Goal: Participate in discussion: Engage in conversation with other users on a specific topic

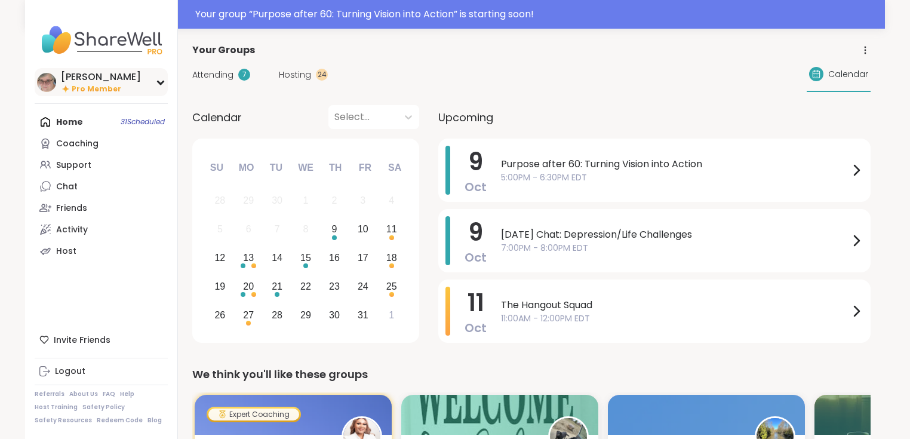
click at [86, 84] on span "Pro Member" at bounding box center [97, 89] width 50 height 10
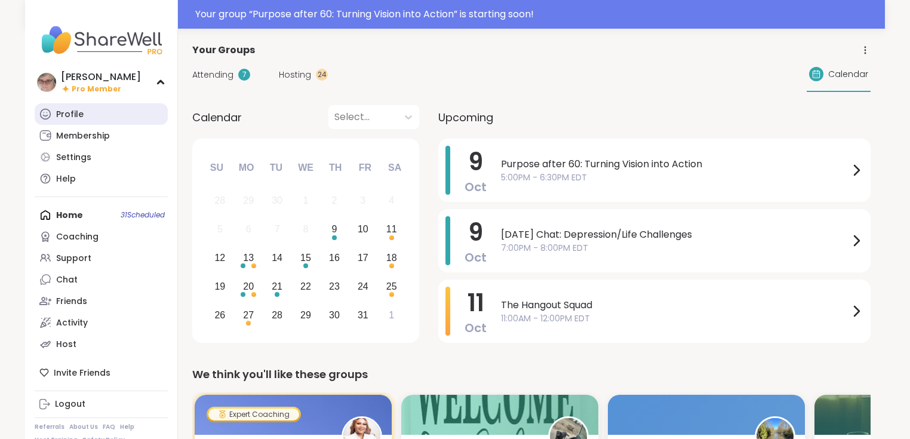
click at [80, 118] on div "Profile" at bounding box center [69, 115] width 27 height 12
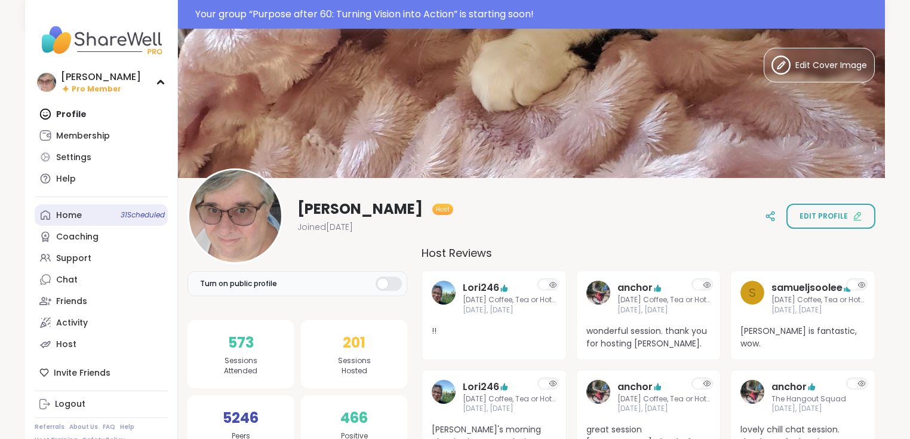
click at [80, 222] on link "Home 31 Scheduled" at bounding box center [101, 215] width 133 height 22
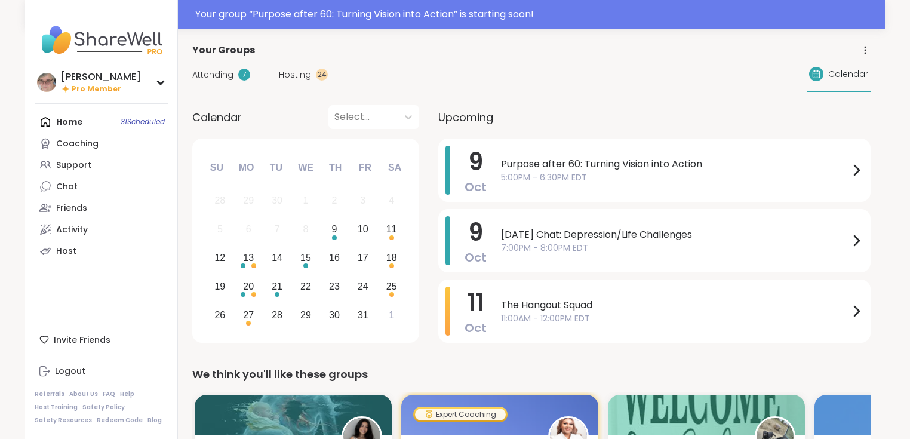
click at [564, 173] on span "5:00PM - 6:30PM EDT" at bounding box center [675, 177] width 348 height 13
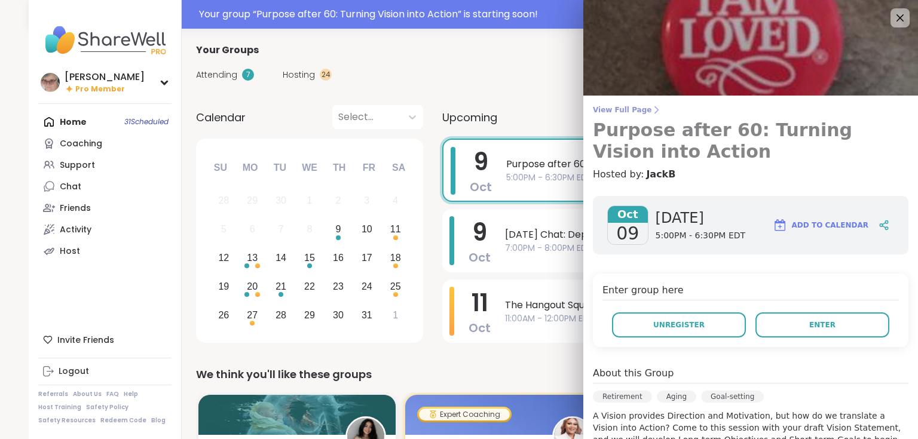
click at [623, 111] on span "View Full Page" at bounding box center [750, 110] width 315 height 10
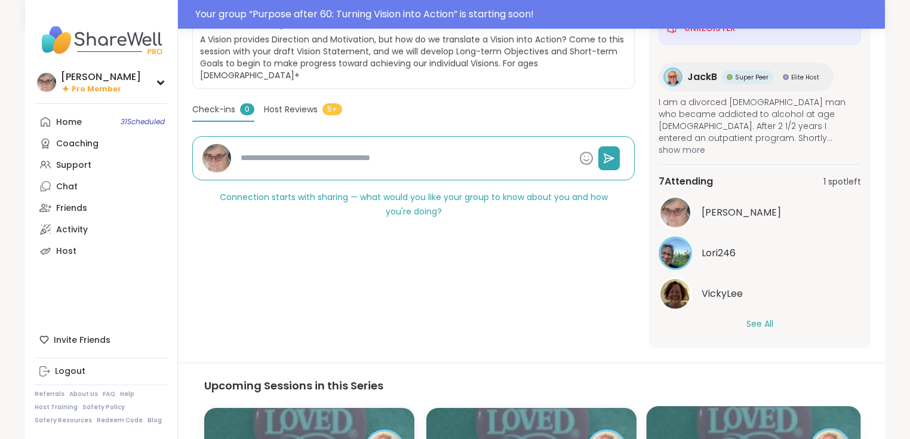
scroll to position [287, 0]
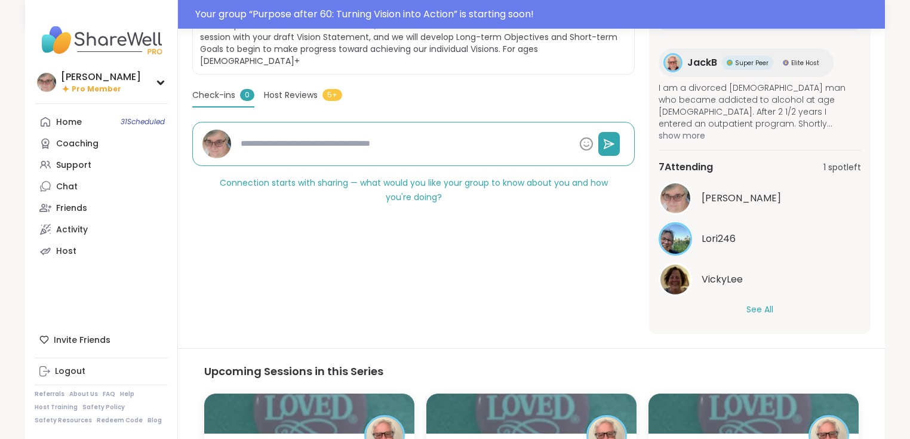
click at [766, 308] on button "See All" at bounding box center [760, 309] width 27 height 13
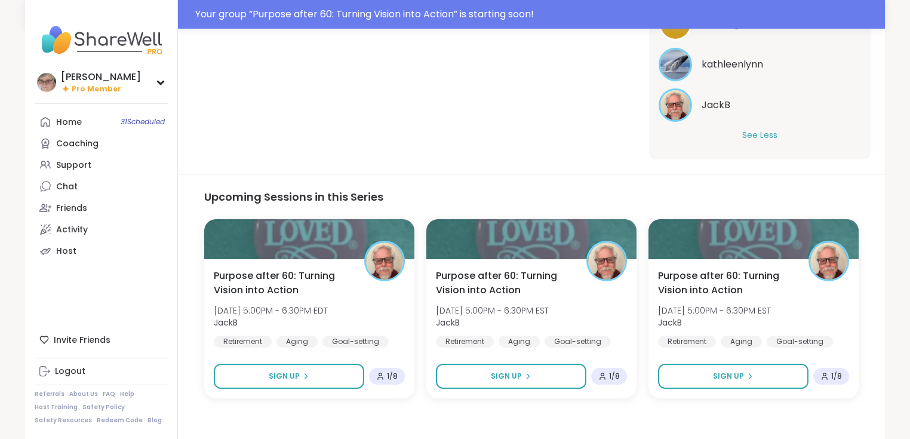
scroll to position [473, 0]
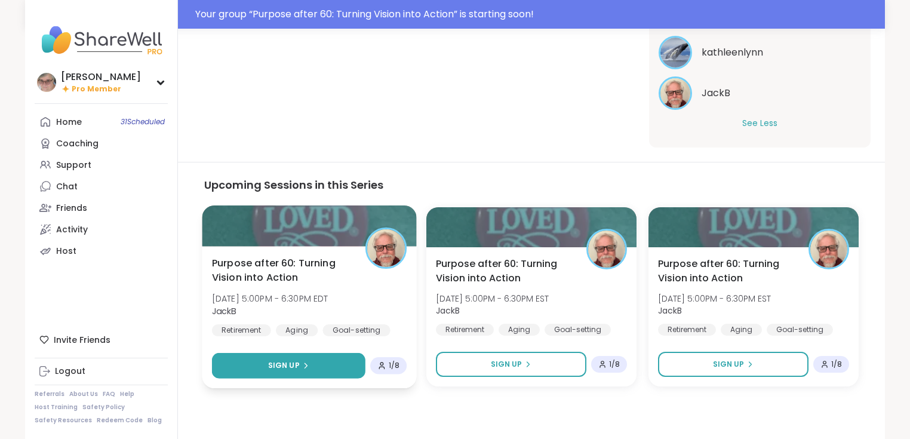
click at [297, 366] on span "Sign Up" at bounding box center [284, 365] width 32 height 11
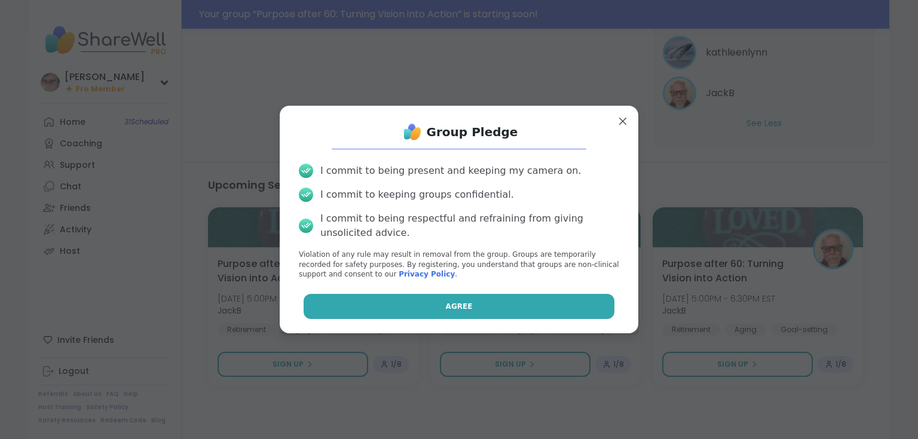
click at [407, 305] on button "Agree" at bounding box center [458, 306] width 311 height 25
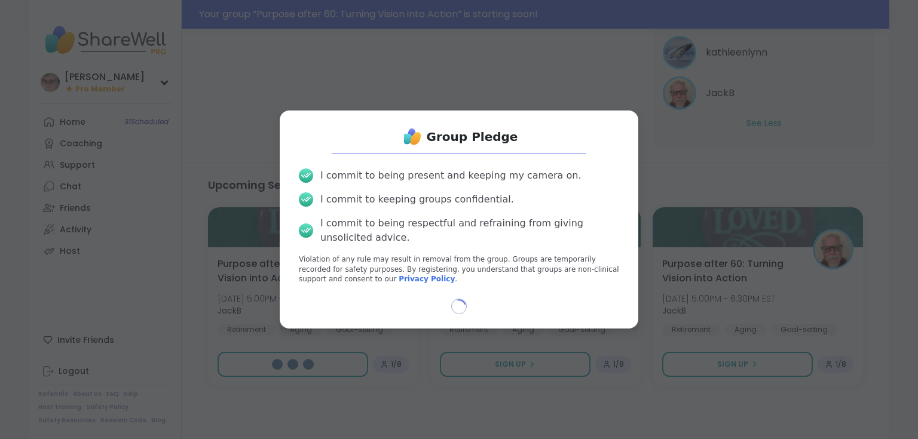
type textarea "*"
select select "**"
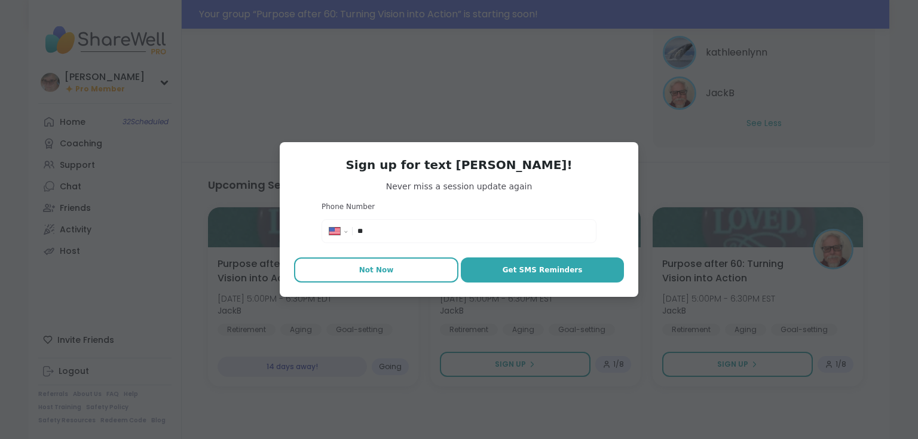
click at [367, 272] on span "Not Now" at bounding box center [376, 270] width 35 height 11
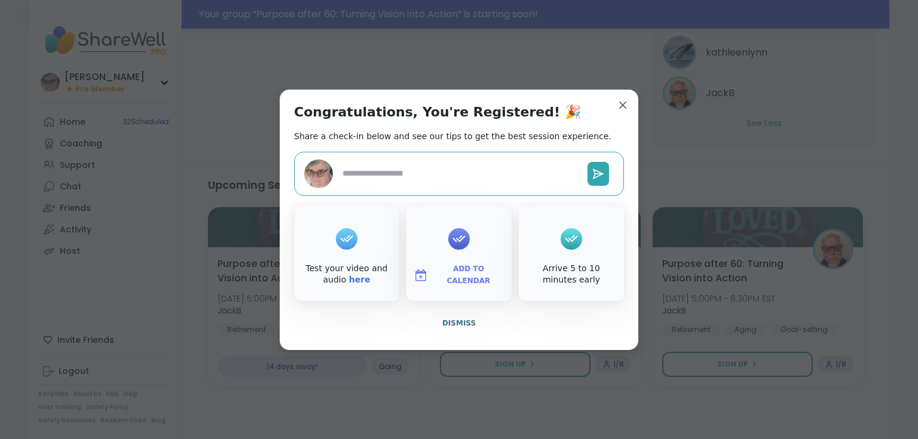
click at [452, 244] on icon at bounding box center [458, 238] width 19 height 19
click at [455, 279] on span "Add to Calendar" at bounding box center [468, 274] width 72 height 23
click at [452, 164] on button "Google Calendar" at bounding box center [458, 167] width 91 height 26
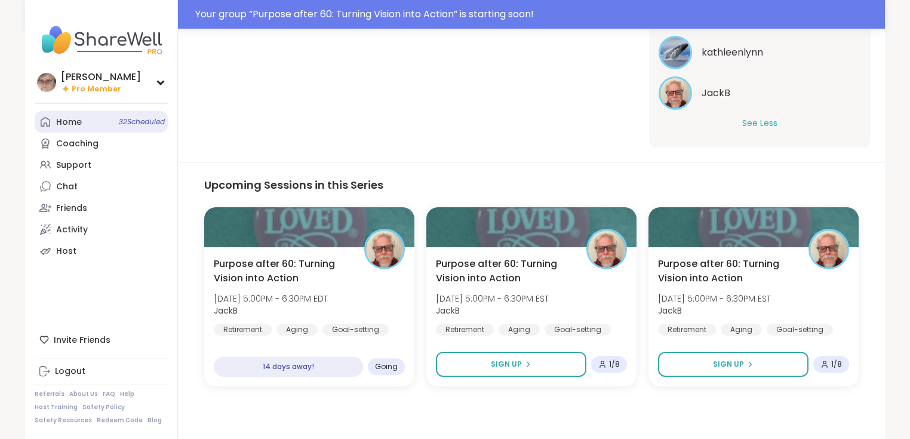
click at [79, 126] on div "Home 32 Scheduled" at bounding box center [69, 122] width 26 height 12
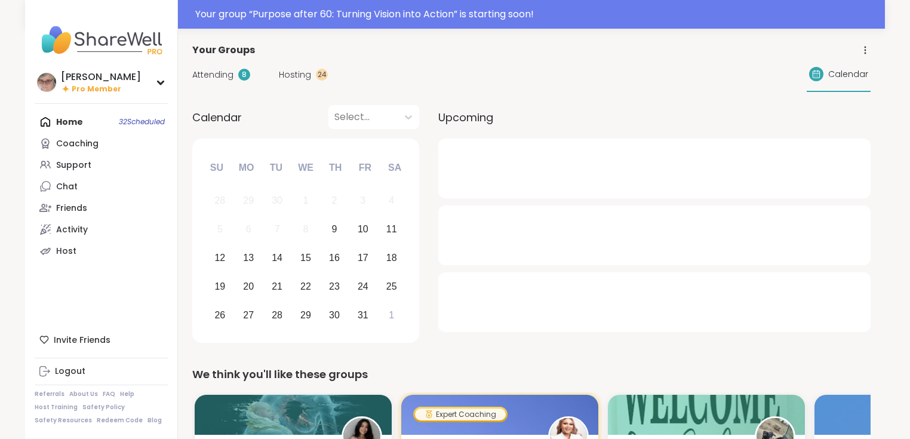
click at [297, 75] on span "Hosting" at bounding box center [295, 75] width 32 height 13
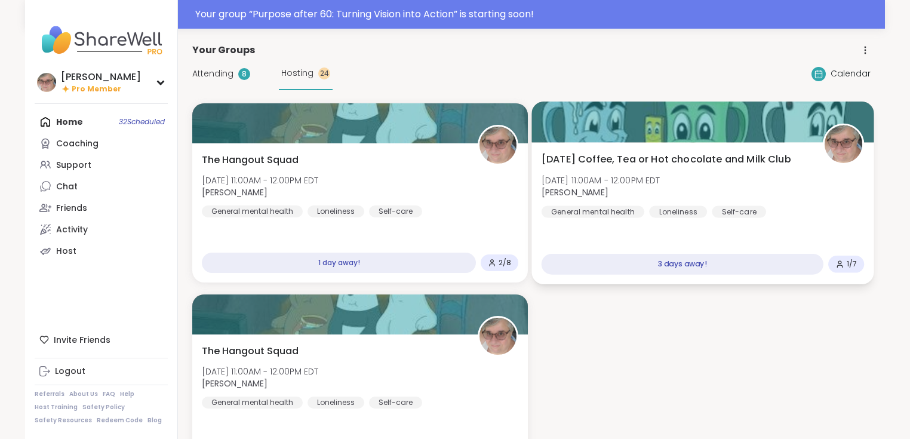
click at [778, 192] on div "[DATE] Coffee, Tea or Hot chocolate and Milk Club [DATE] 11:00AM - 12:00PM EDT …" at bounding box center [703, 185] width 323 height 66
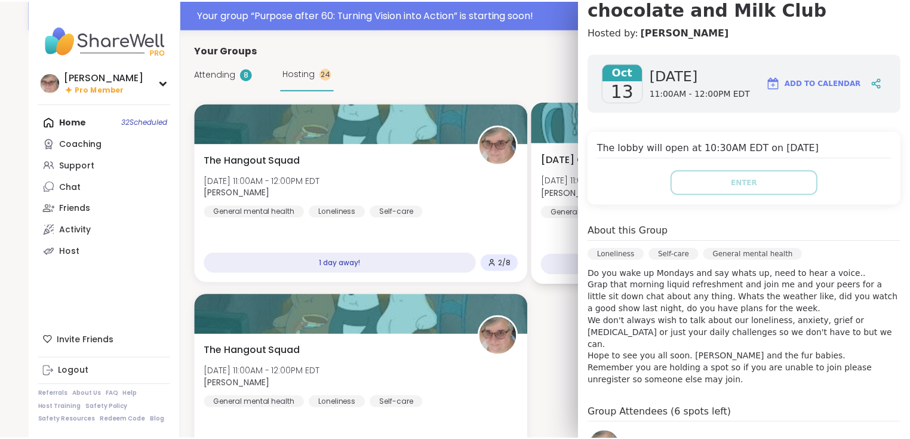
scroll to position [143, 0]
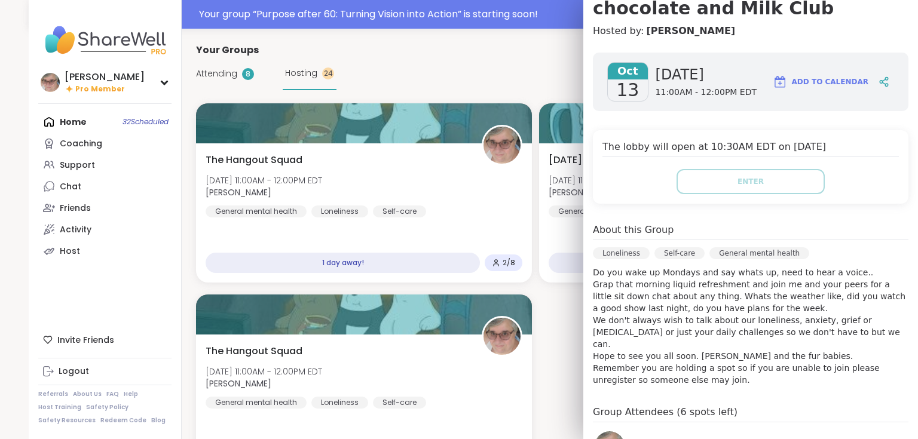
click at [820, 81] on span "Add to Calendar" at bounding box center [830, 81] width 76 height 11
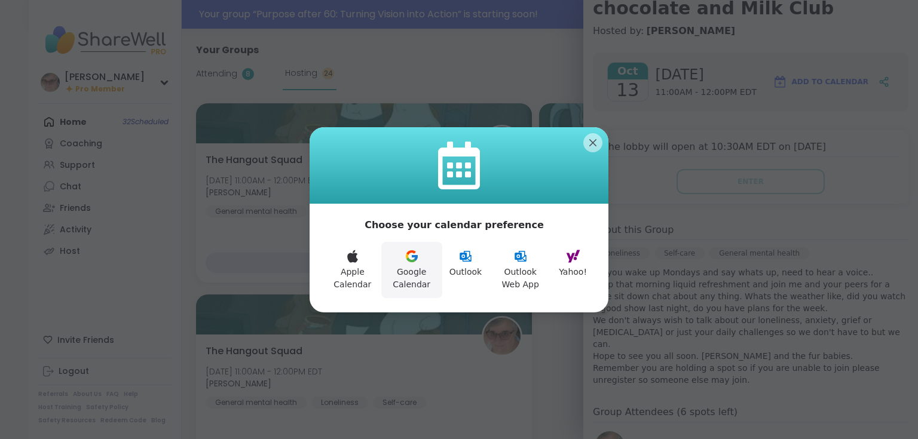
click at [410, 259] on icon at bounding box center [411, 256] width 14 height 14
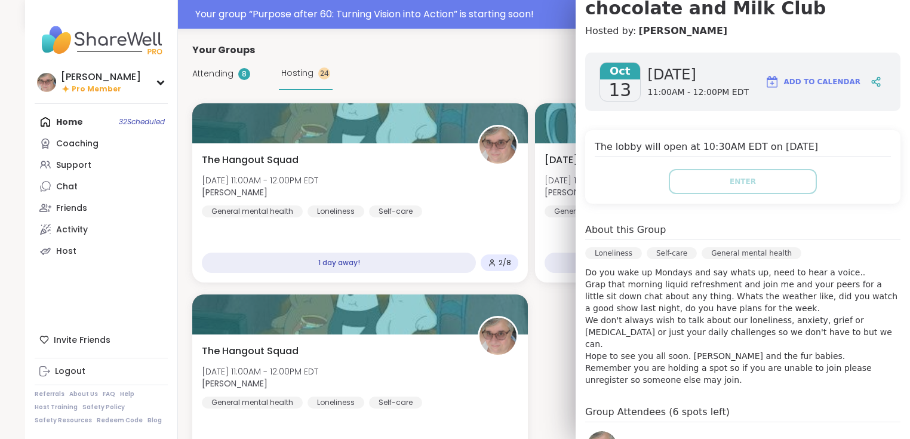
click at [76, 123] on div "Home 32 Scheduled Coaching Support Chat Friends Activity Host" at bounding box center [101, 186] width 133 height 151
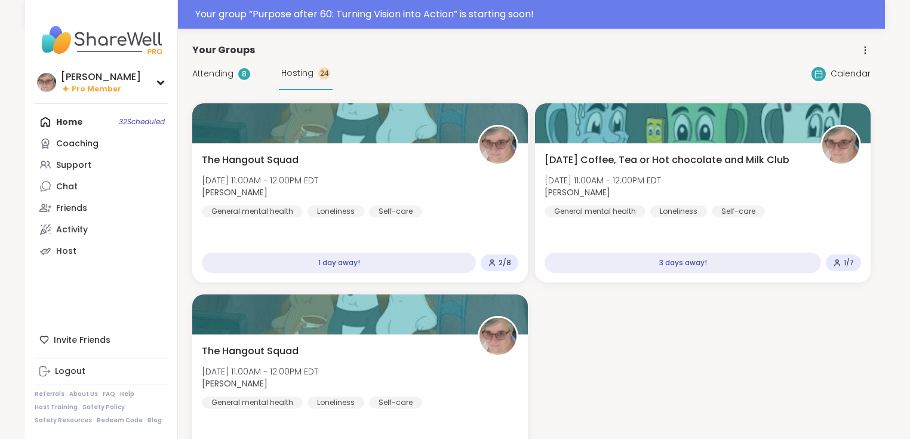
click at [65, 120] on div "Home 32 Scheduled Coaching Support Chat Friends Activity Host" at bounding box center [101, 186] width 133 height 151
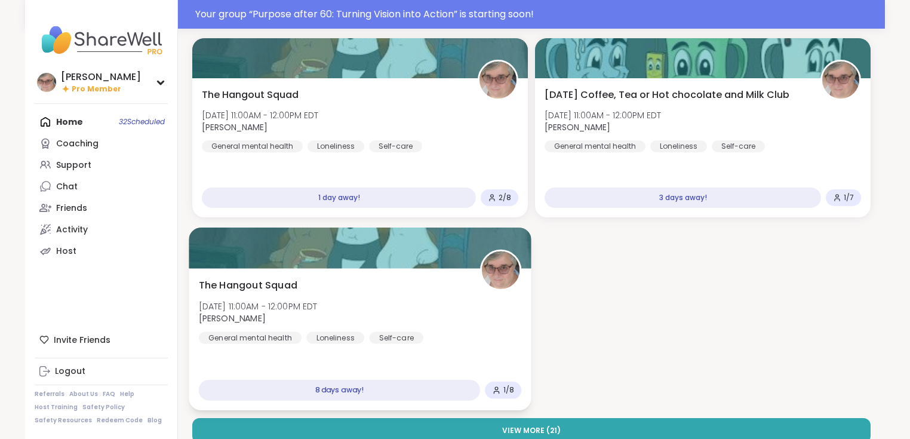
scroll to position [191, 0]
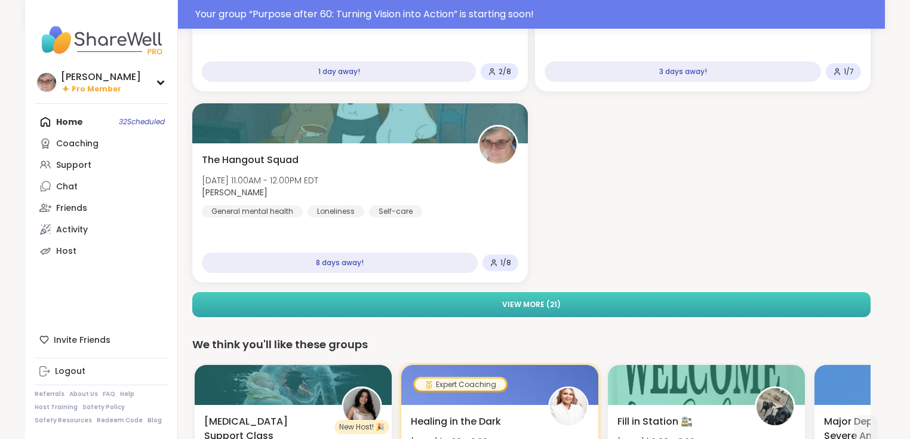
click at [529, 300] on span "View More ( 21 )" at bounding box center [531, 304] width 59 height 11
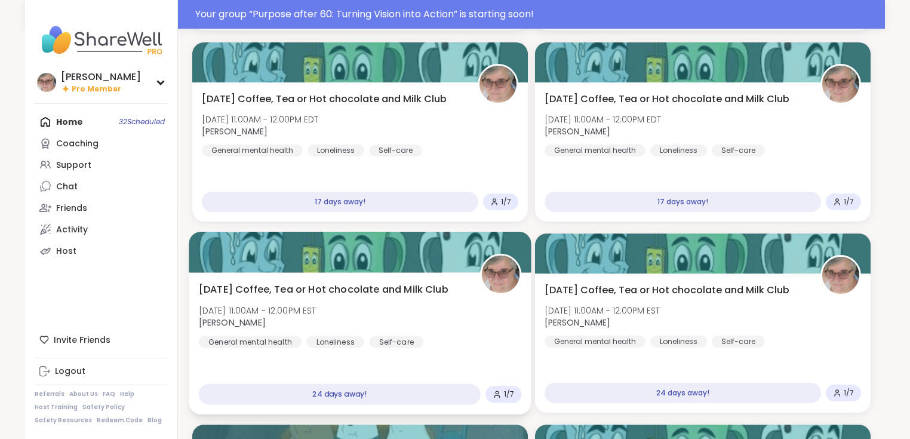
scroll to position [621, 0]
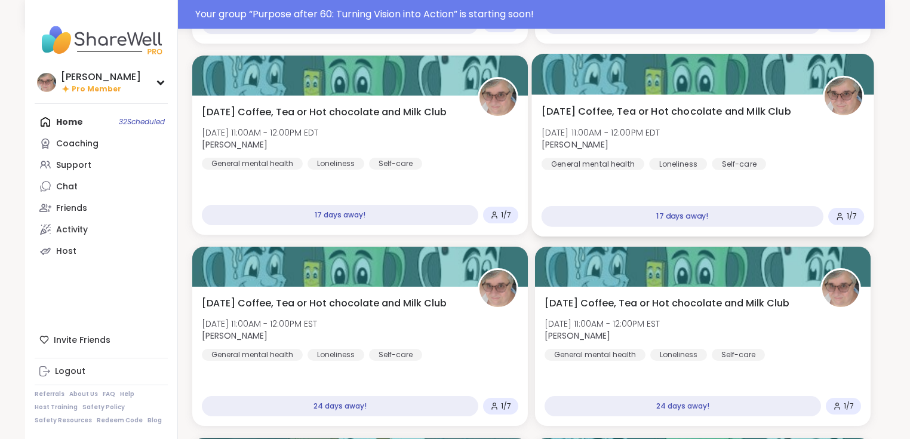
click at [612, 217] on div "17 days away!" at bounding box center [683, 216] width 282 height 21
click at [602, 183] on div "[DATE] Coffee, Tea or Hot chocolate and Milk Club [DATE] 11:00AM - 12:00PM EDT …" at bounding box center [703, 165] width 342 height 142
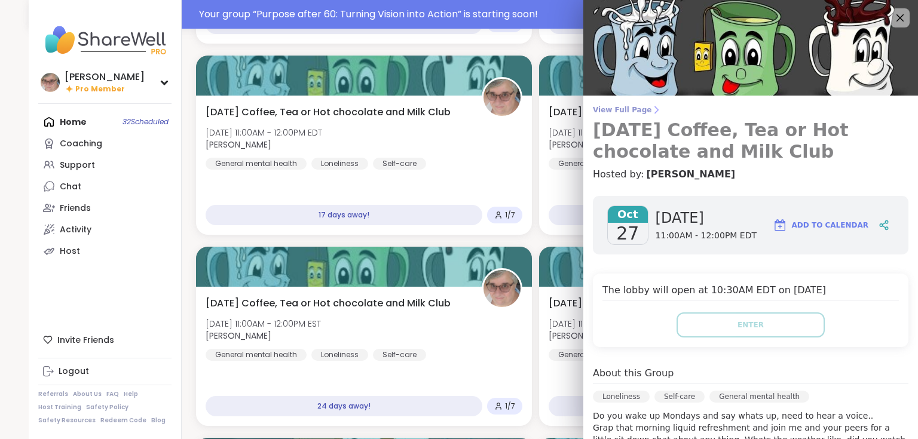
click at [617, 112] on span "View Full Page" at bounding box center [750, 110] width 315 height 10
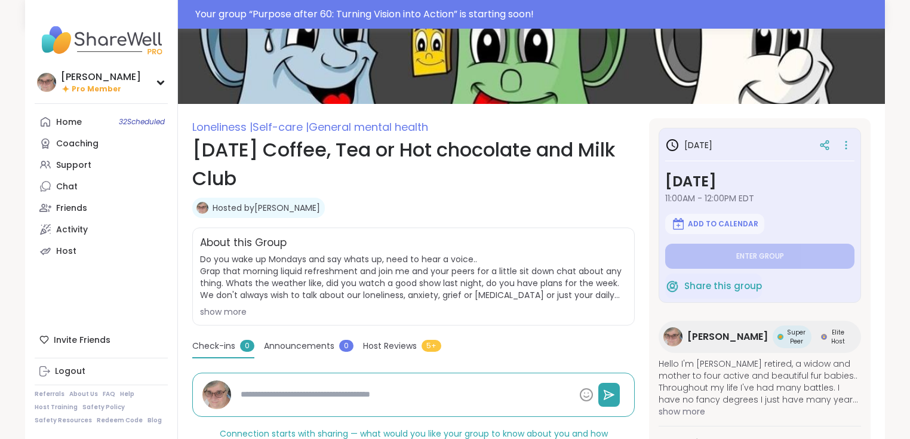
scroll to position [96, 0]
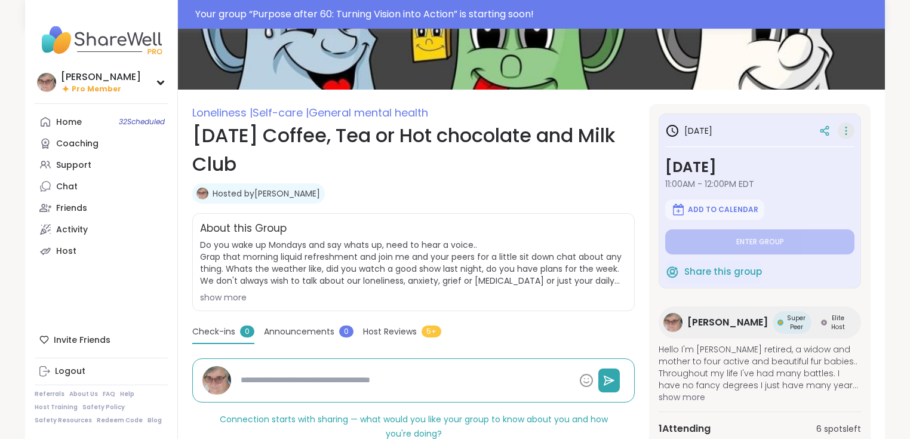
click at [848, 134] on icon at bounding box center [847, 130] width 12 height 17
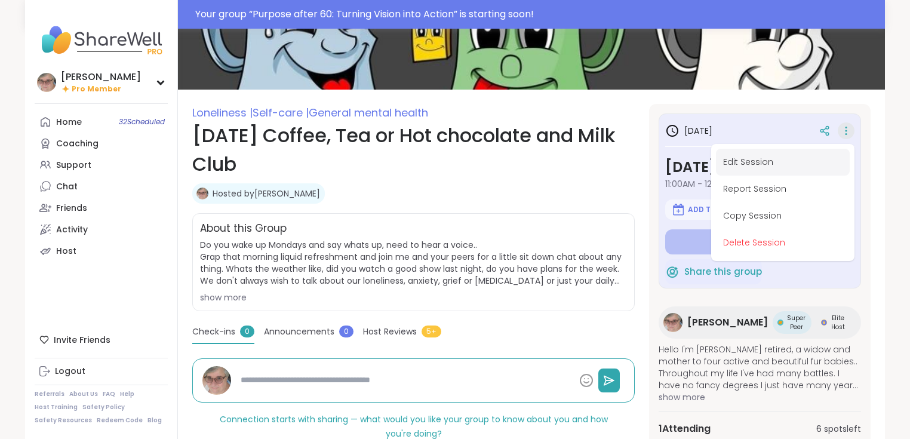
click at [793, 162] on button "Edit Session" at bounding box center [783, 162] width 134 height 27
type textarea "*"
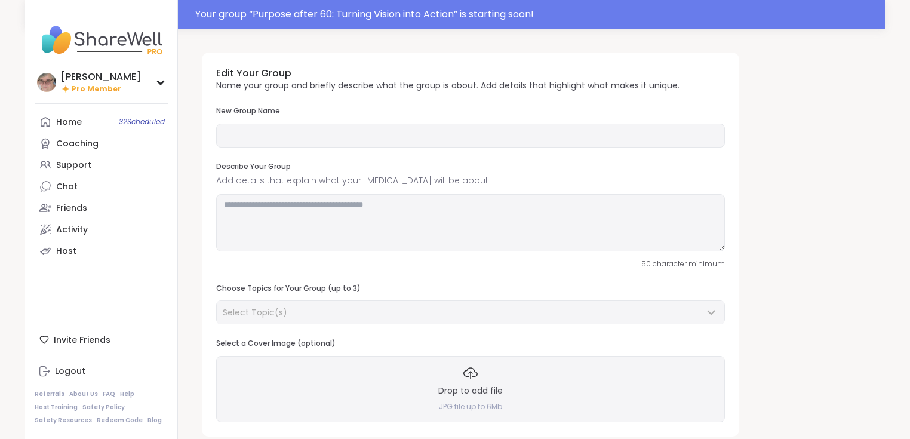
type input "**********"
type textarea "**********"
type input "*"
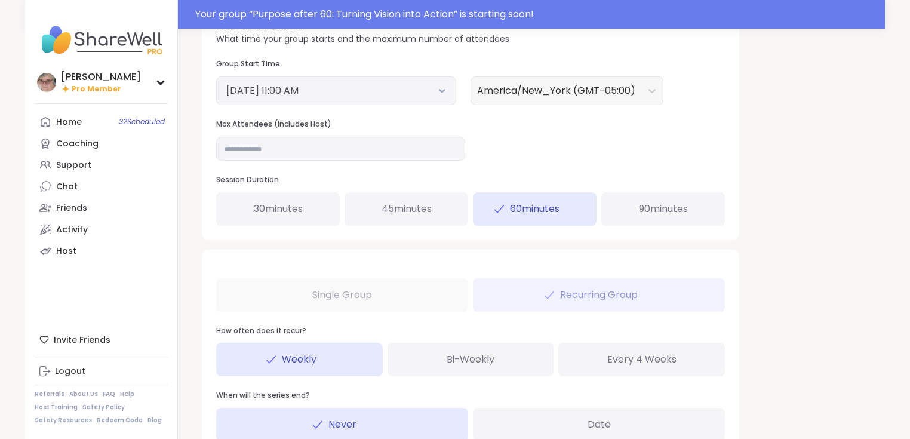
scroll to position [478, 0]
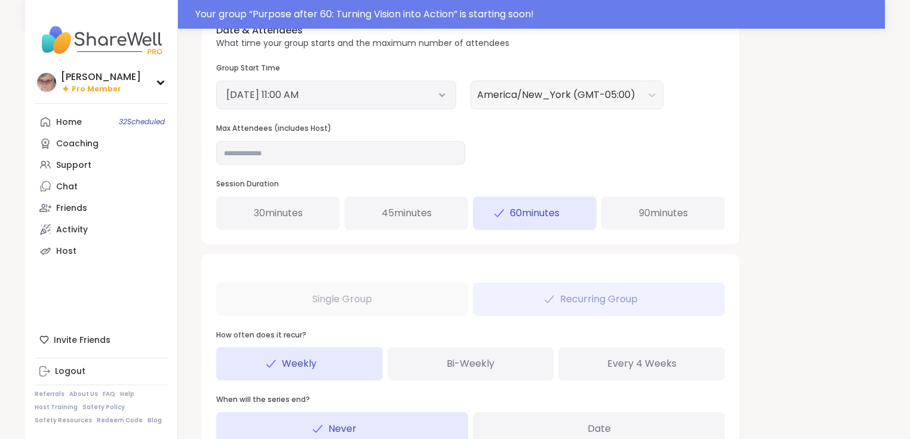
click at [538, 296] on div "Single Group Recurring Group How often does it recur? Weekly Bi-Weekly Every 4 …" at bounding box center [471, 357] width 538 height 207
click at [339, 304] on div "Single Group Recurring Group How often does it recur? Weekly Bi-Weekly Every 4 …" at bounding box center [471, 357] width 538 height 207
click at [535, 291] on div "Single Group Recurring Group How often does it recur? Weekly Bi-Weekly Every 4 …" at bounding box center [471, 357] width 538 height 207
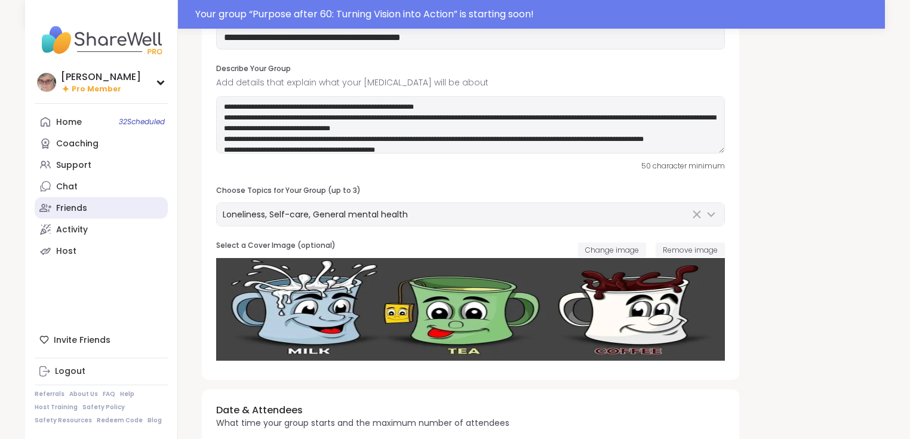
scroll to position [96, 0]
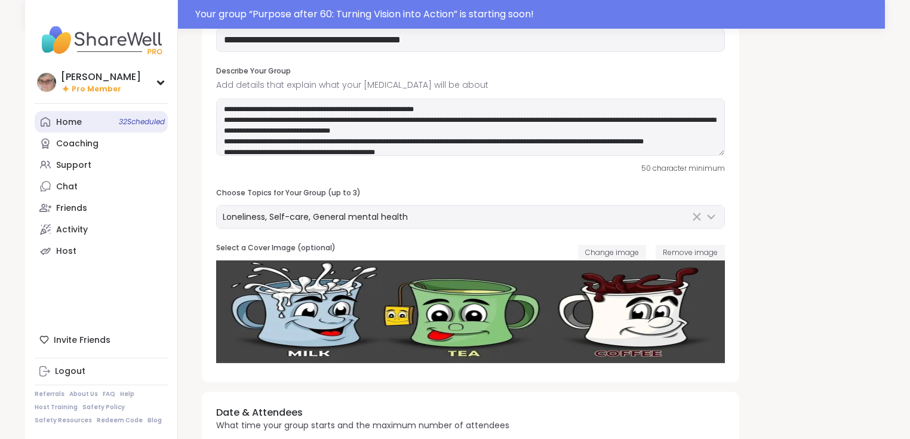
click at [76, 122] on div "Home 32 Scheduled" at bounding box center [69, 122] width 26 height 12
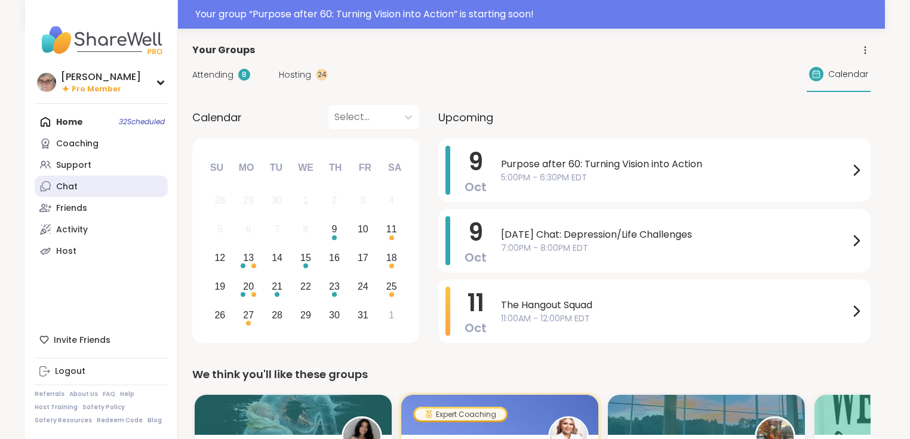
click at [81, 191] on link "Chat" at bounding box center [101, 187] width 133 height 22
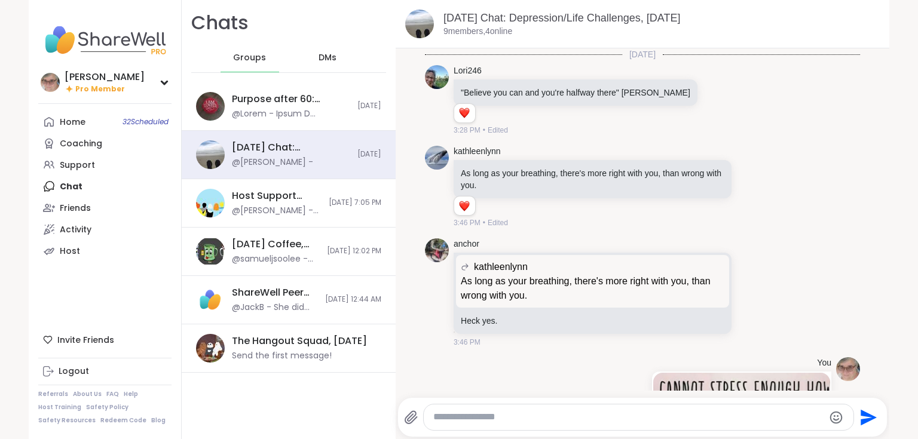
scroll to position [293, 0]
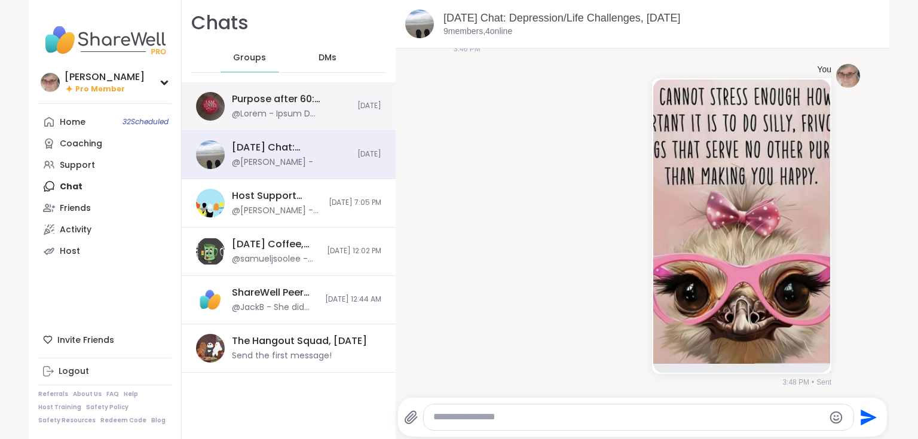
click at [345, 105] on div "Purpose after 60: Turning Vision into Action, [DATE] [DATE]" at bounding box center [289, 106] width 214 height 48
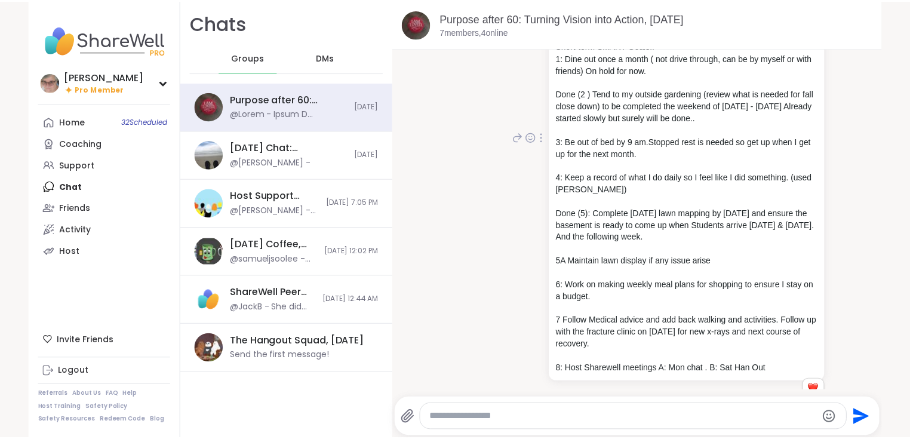
scroll to position [1314, 0]
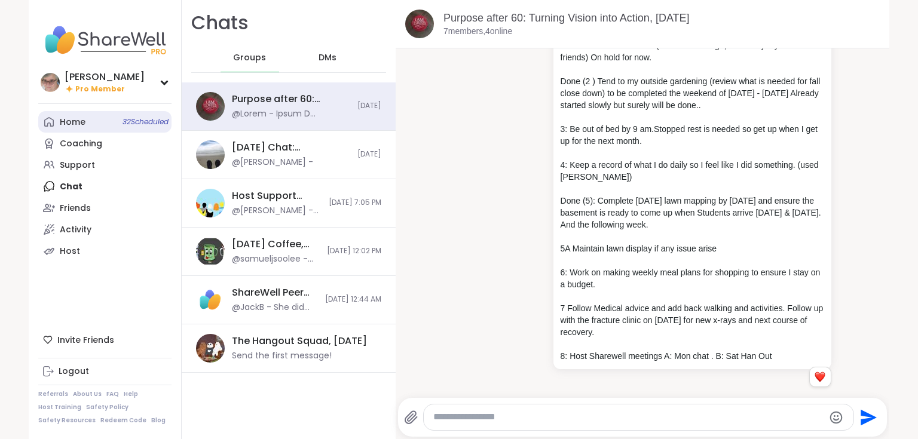
click at [69, 124] on div "Home 32 Scheduled" at bounding box center [73, 122] width 26 height 12
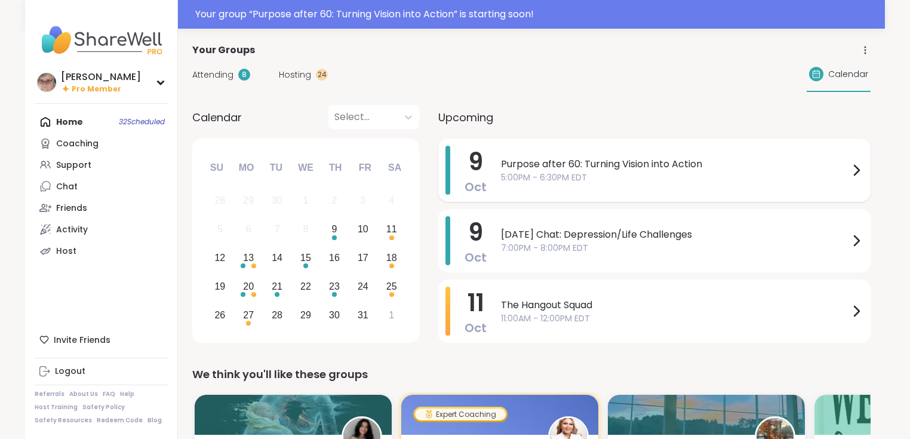
click at [584, 165] on span "Purpose after 60: Turning Vision into Action" at bounding box center [675, 164] width 348 height 14
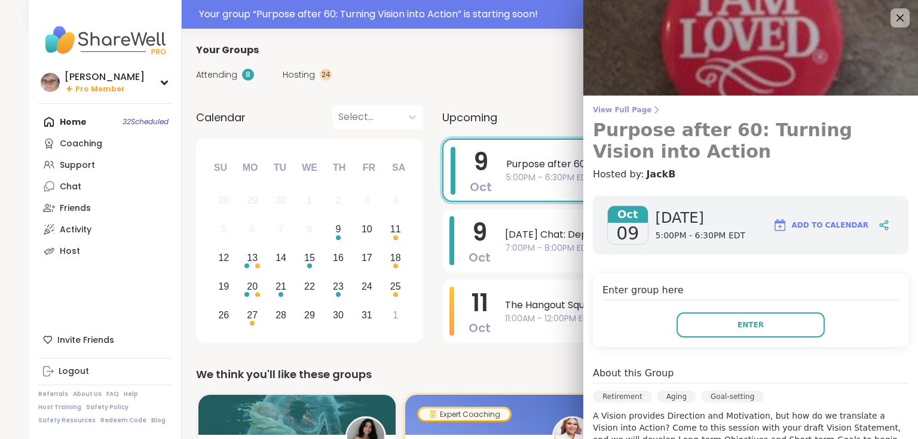
click at [608, 112] on span "View Full Page" at bounding box center [750, 110] width 315 height 10
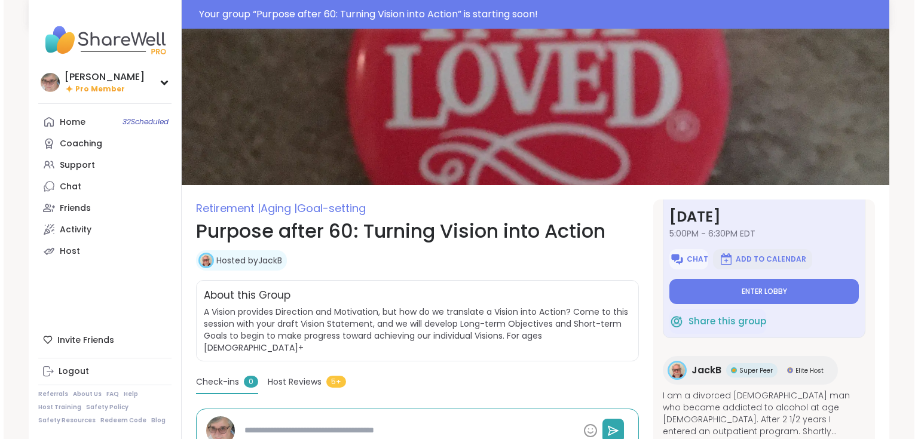
scroll to position [67, 0]
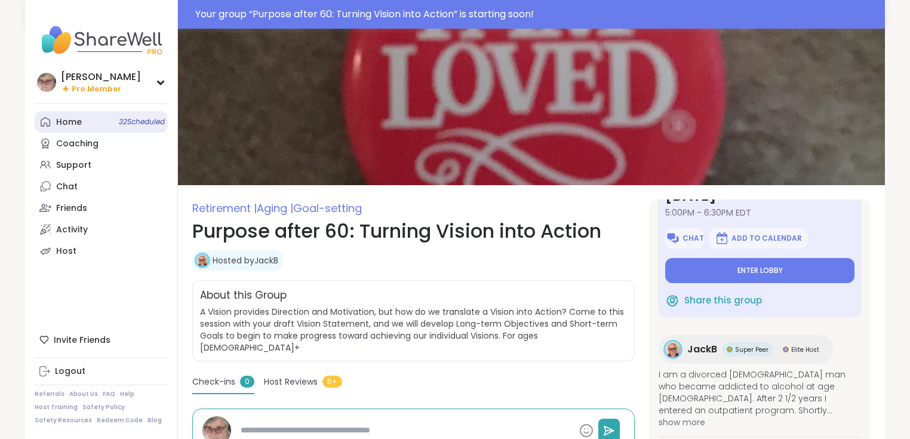
click at [79, 125] on div "Home 32 Scheduled" at bounding box center [69, 122] width 26 height 12
type textarea "*"
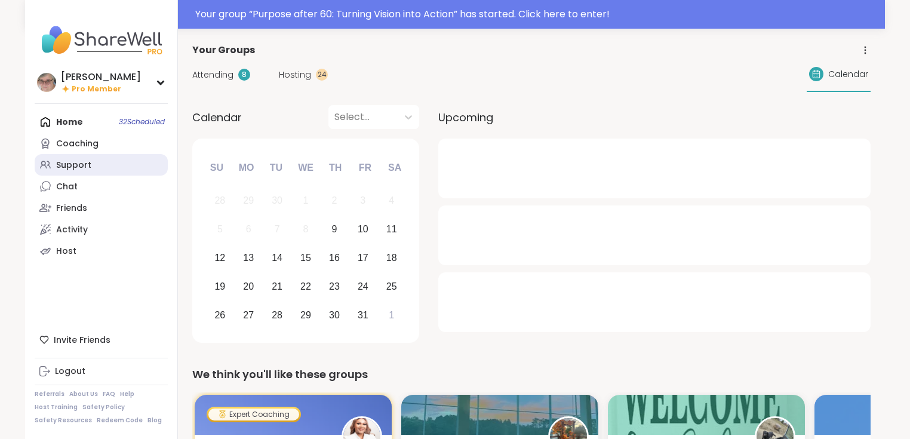
click at [62, 160] on div "Support" at bounding box center [73, 165] width 35 height 12
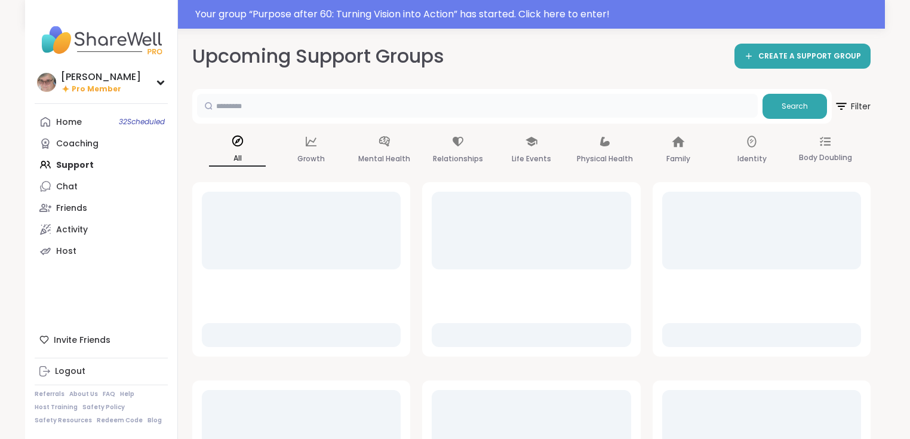
click at [241, 114] on input "text" at bounding box center [477, 106] width 561 height 24
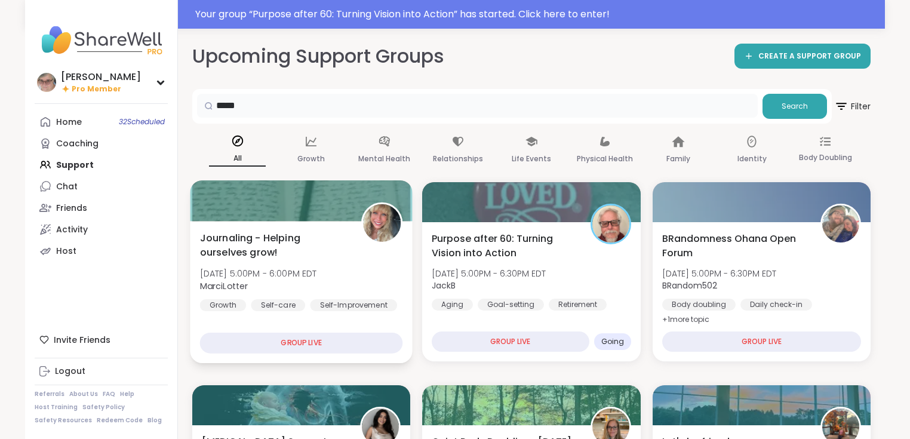
type input "*****"
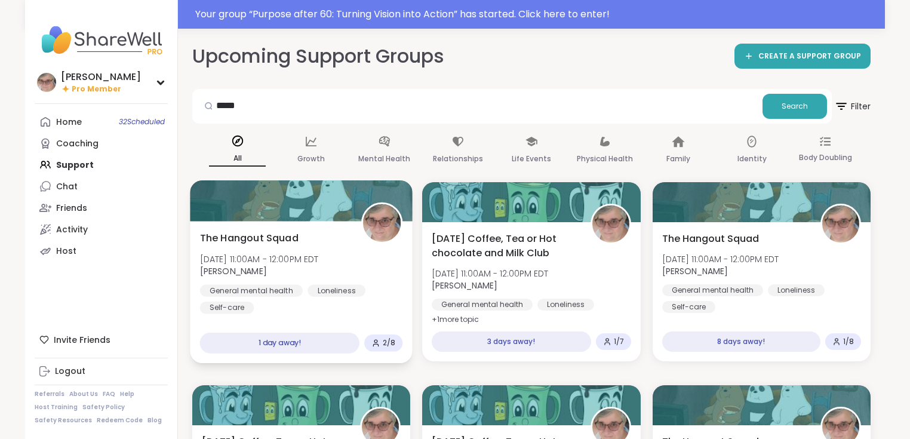
click at [319, 263] on span "[DATE] 11:00AM - 12:00PM EDT" at bounding box center [259, 259] width 119 height 12
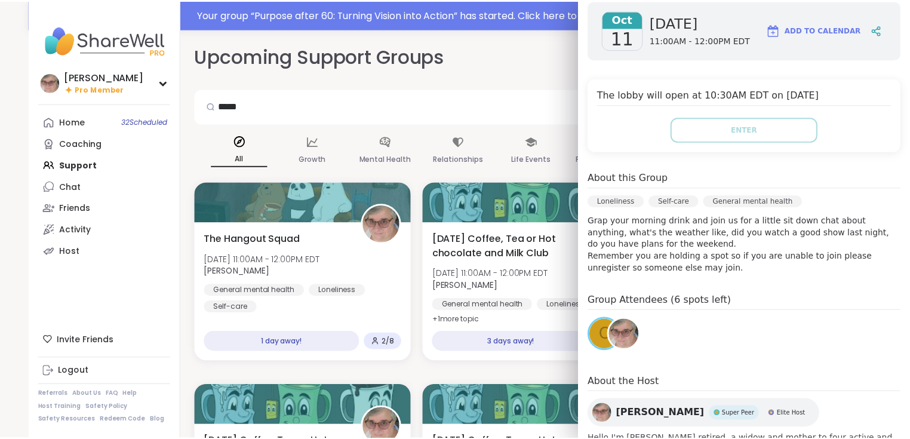
scroll to position [191, 0]
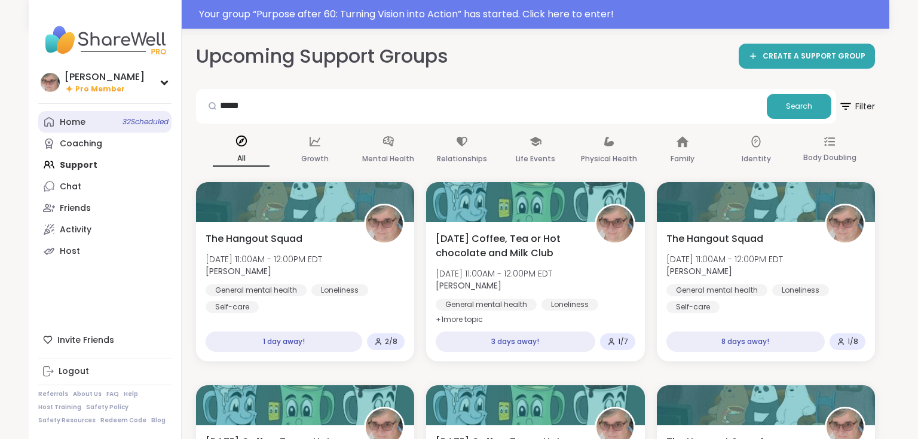
click at [112, 124] on link "Home 32 Scheduled" at bounding box center [104, 122] width 133 height 22
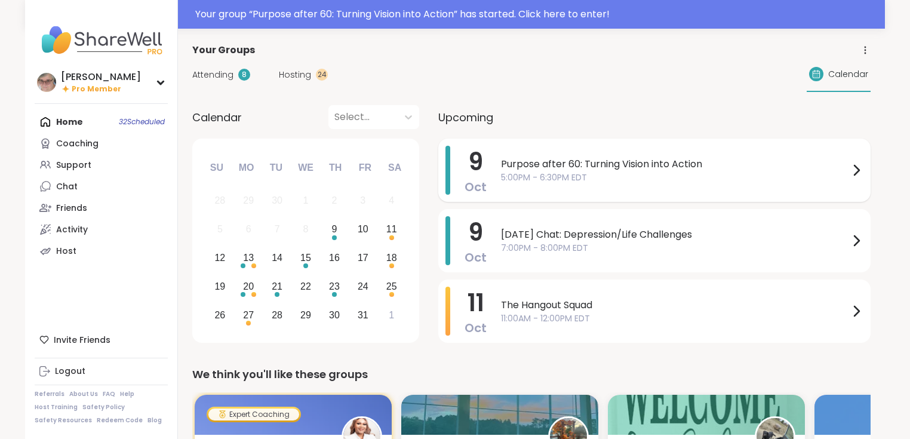
click at [645, 169] on span "Purpose after 60: Turning Vision into Action" at bounding box center [675, 164] width 348 height 14
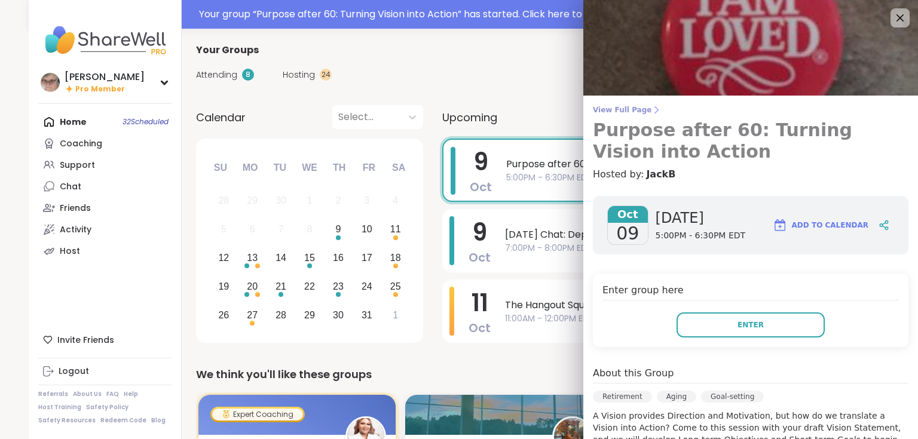
click at [616, 110] on span "View Full Page" at bounding box center [750, 110] width 315 height 10
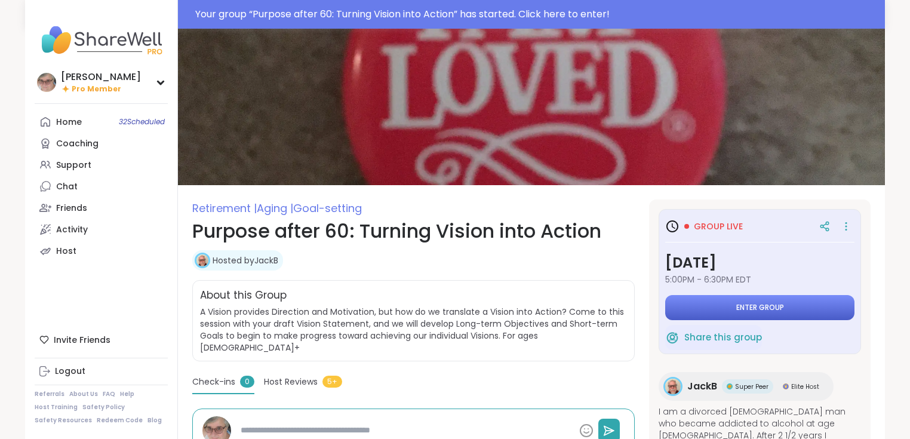
click at [749, 301] on button "Enter group" at bounding box center [759, 307] width 189 height 25
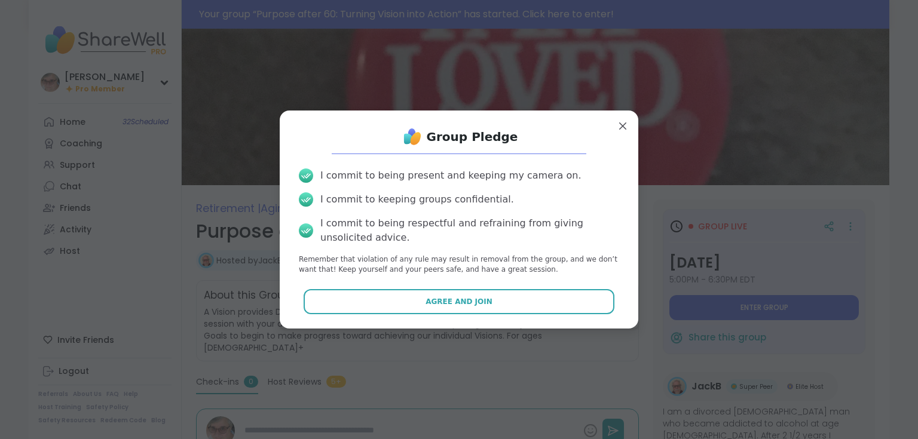
click at [449, 302] on span "Agree and Join" at bounding box center [458, 301] width 67 height 11
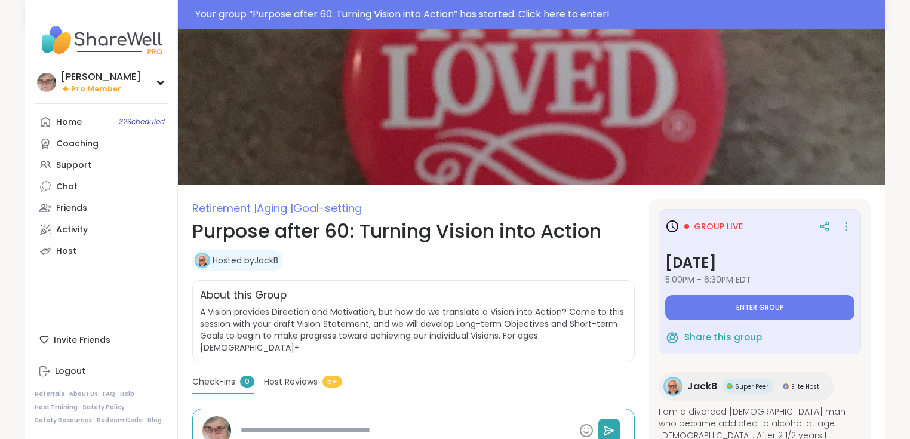
type textarea "*"
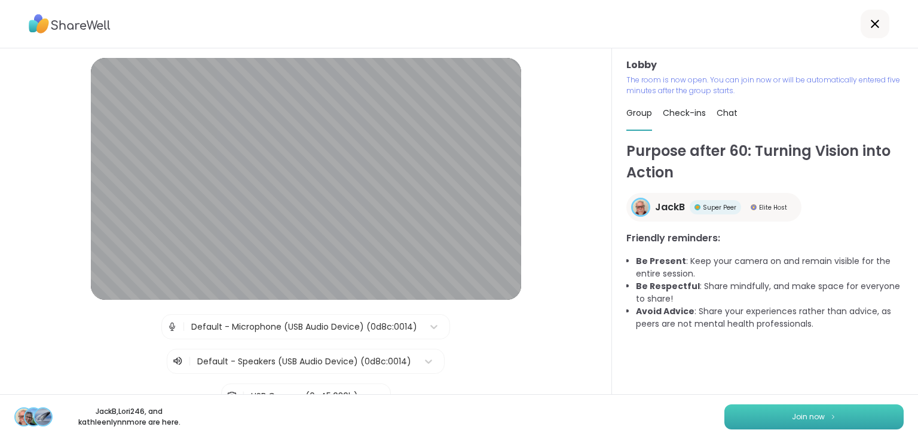
click at [765, 415] on button "Join now" at bounding box center [813, 416] width 179 height 25
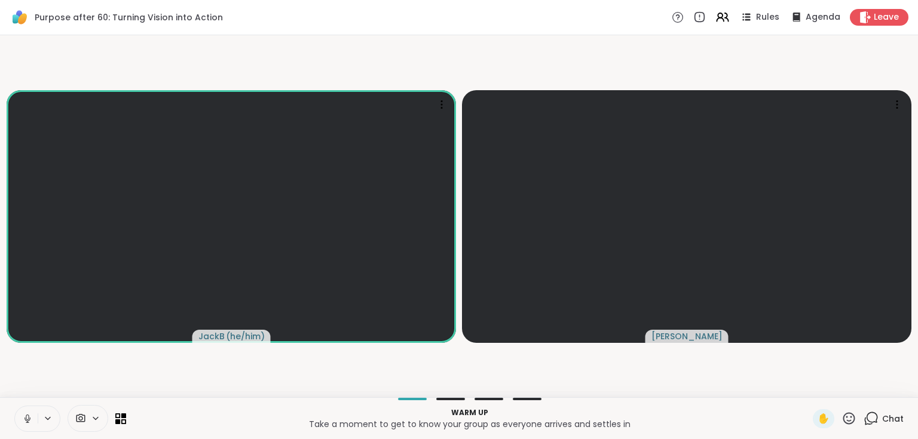
click at [873, 424] on div "Chat" at bounding box center [883, 418] width 40 height 19
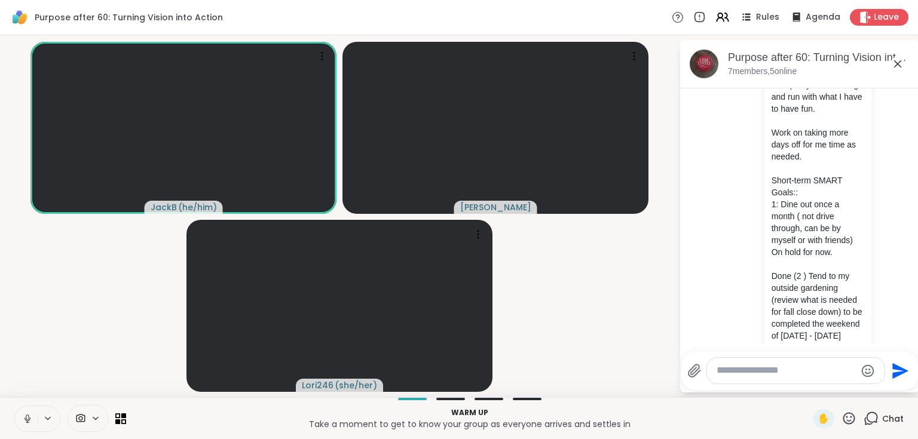
scroll to position [2487, 0]
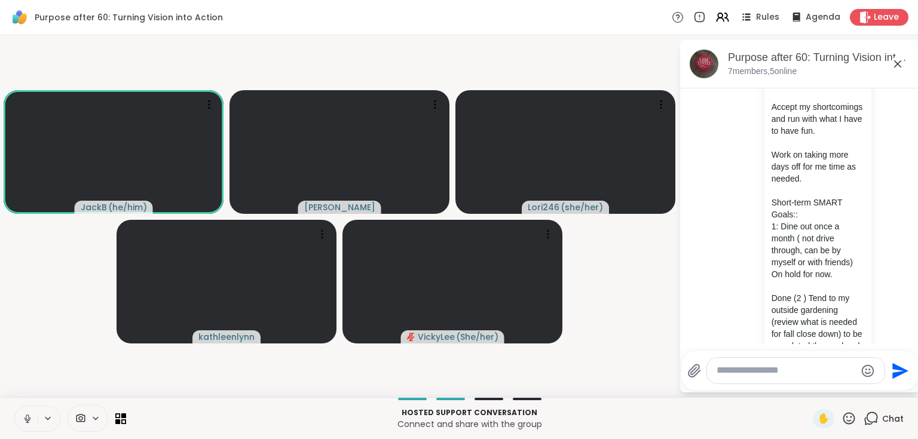
click at [29, 416] on icon at bounding box center [27, 418] width 11 height 11
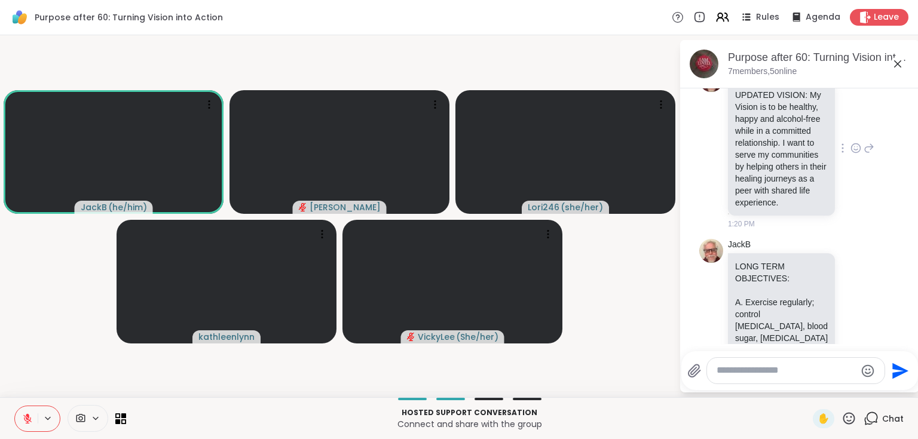
scroll to position [0, 0]
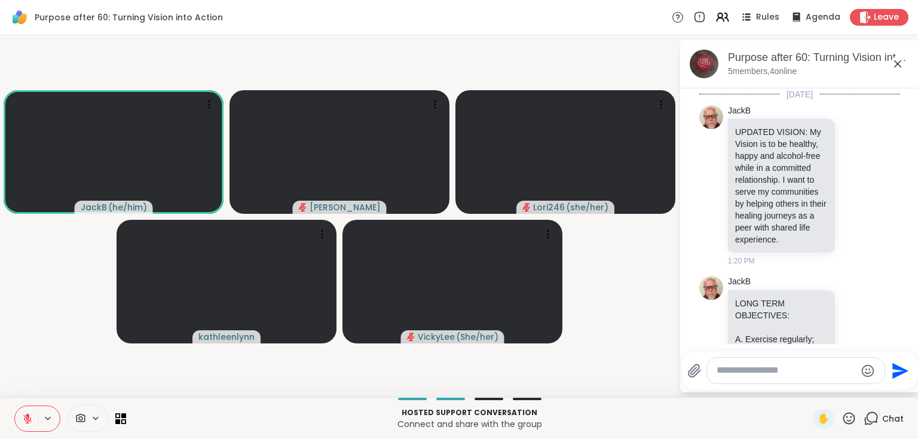
click at [36, 419] on button at bounding box center [26, 418] width 23 height 25
click at [32, 419] on icon at bounding box center [27, 418] width 11 height 11
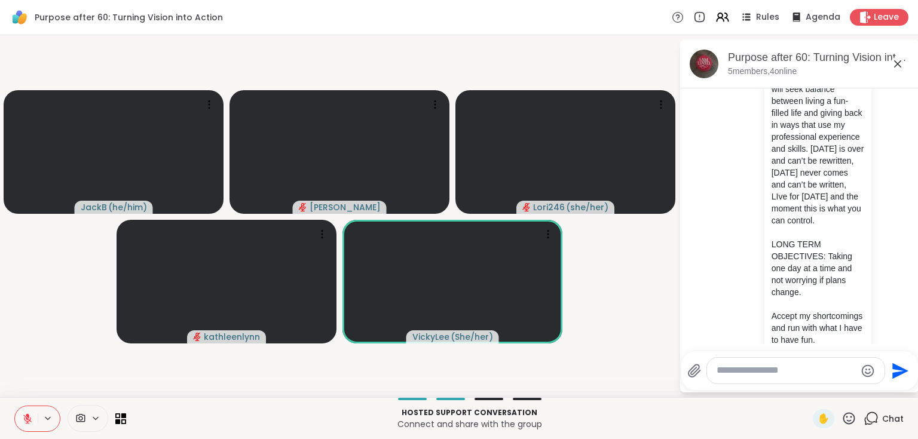
scroll to position [2296, 0]
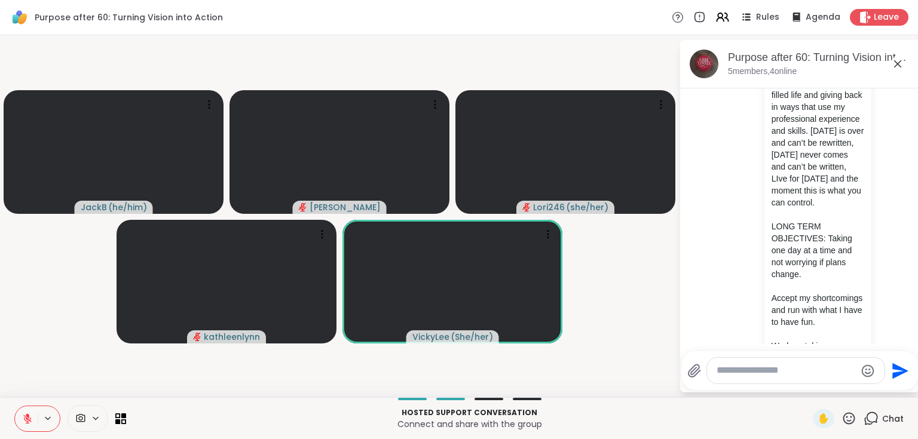
click at [35, 421] on button at bounding box center [26, 418] width 23 height 25
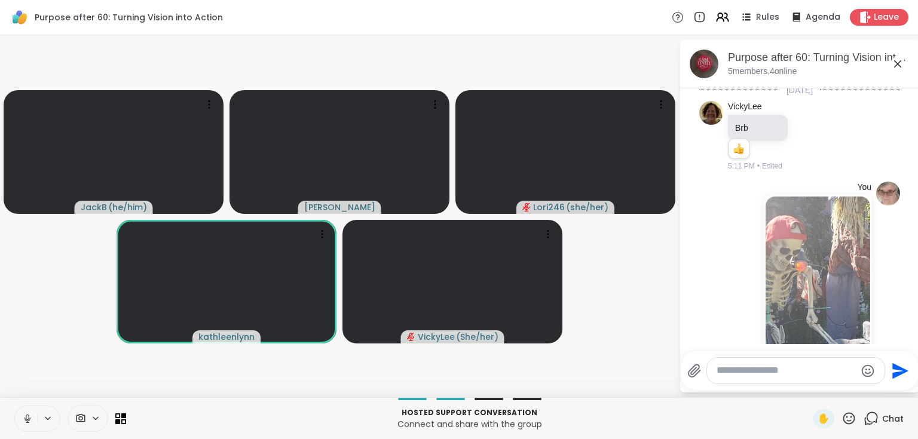
scroll to position [3677, 0]
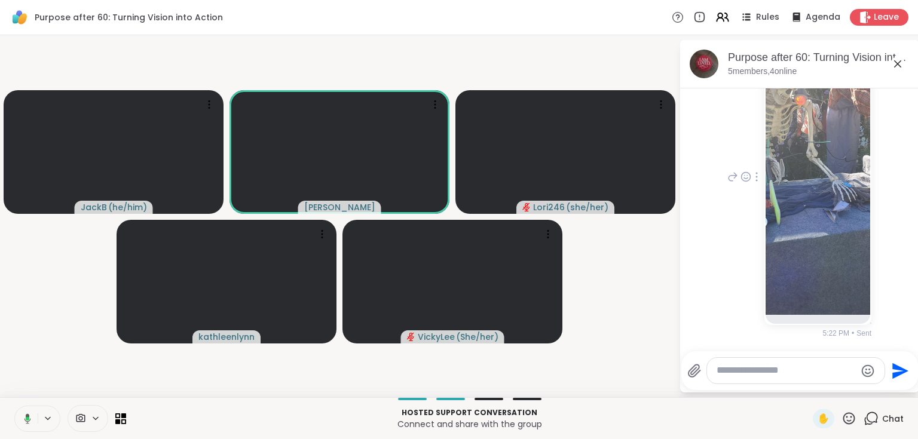
click at [806, 196] on img at bounding box center [817, 172] width 105 height 284
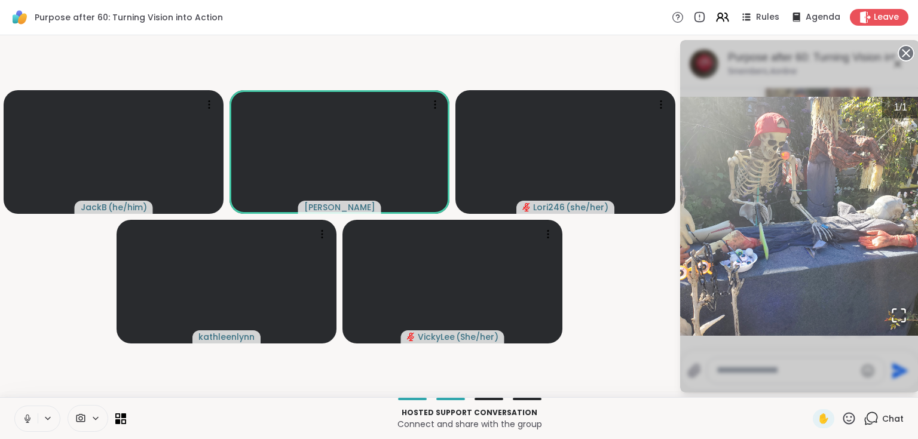
click at [904, 51] on circle at bounding box center [905, 53] width 14 height 14
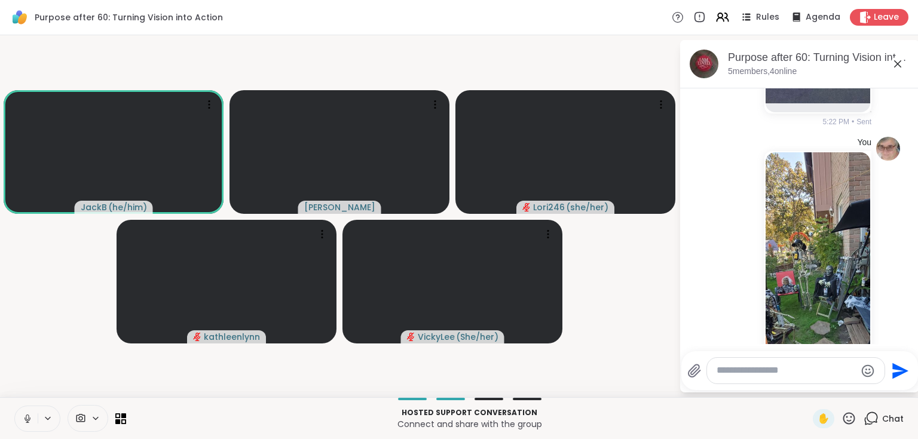
scroll to position [4010, 0]
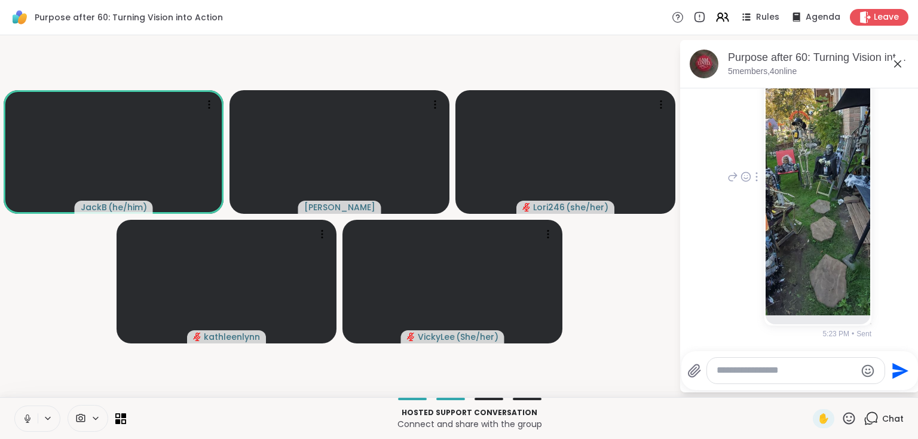
click at [814, 210] on img at bounding box center [817, 173] width 105 height 284
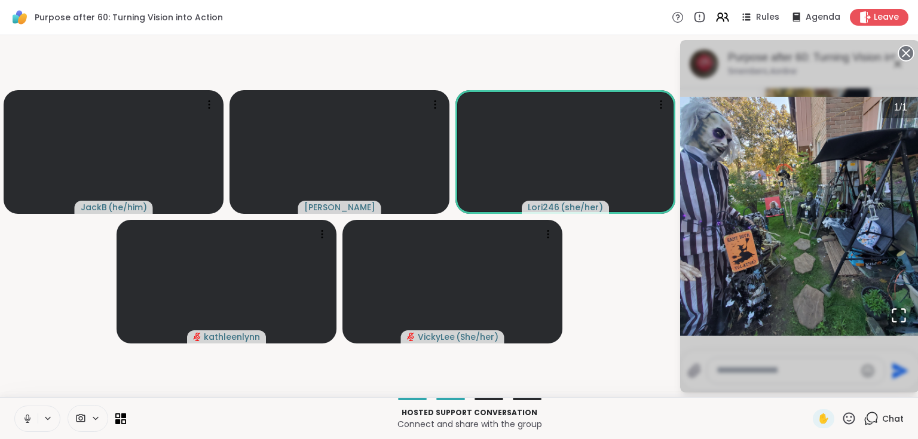
click at [907, 48] on circle at bounding box center [905, 53] width 14 height 14
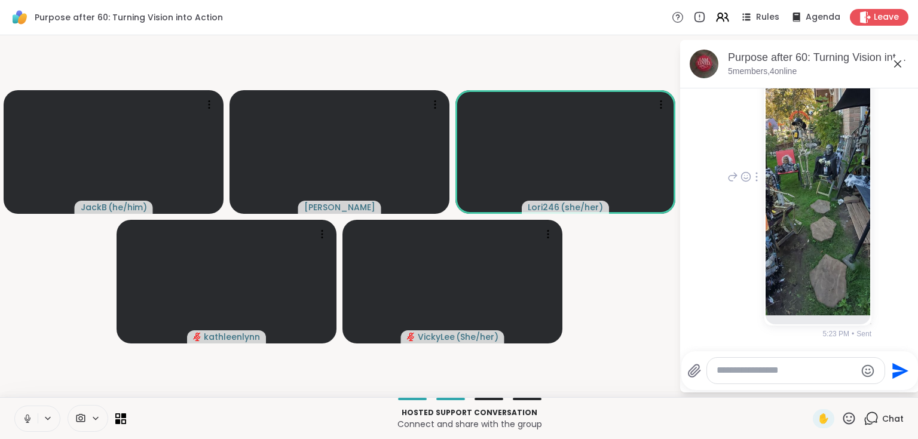
click at [29, 418] on icon at bounding box center [27, 419] width 6 height 4
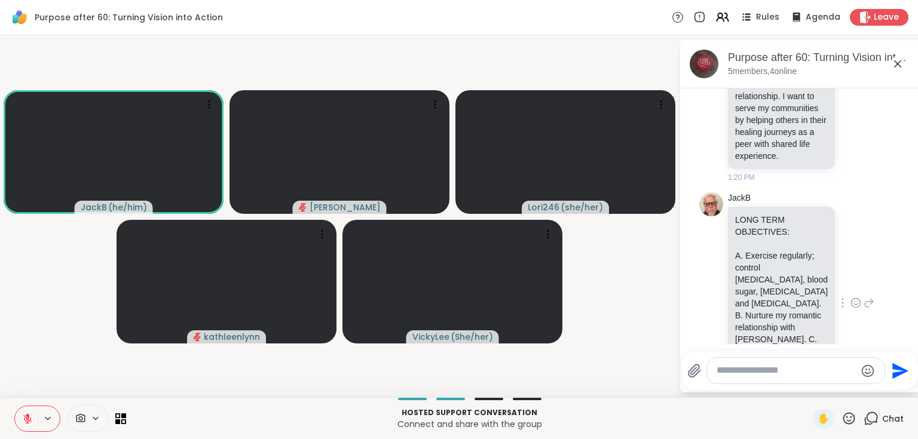
scroll to position [0, 0]
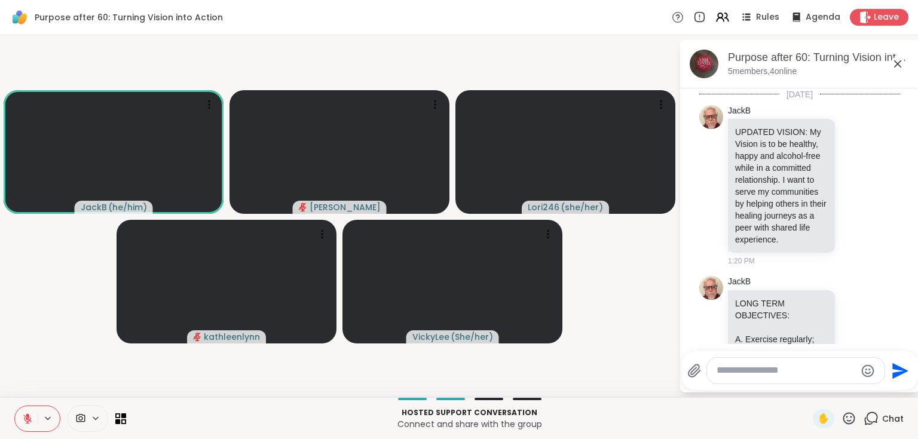
click at [841, 416] on icon at bounding box center [848, 418] width 15 height 15
click at [860, 385] on span "🌟" at bounding box center [866, 387] width 12 height 14
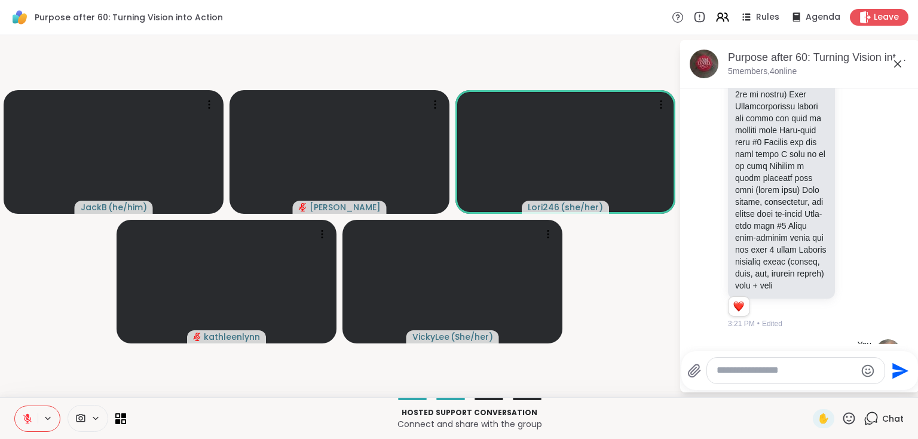
scroll to position [1959, 0]
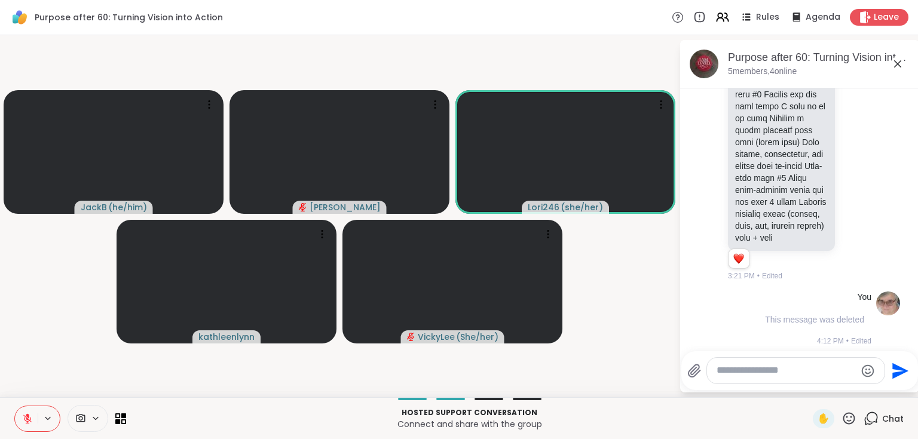
click at [843, 422] on icon at bounding box center [849, 418] width 12 height 12
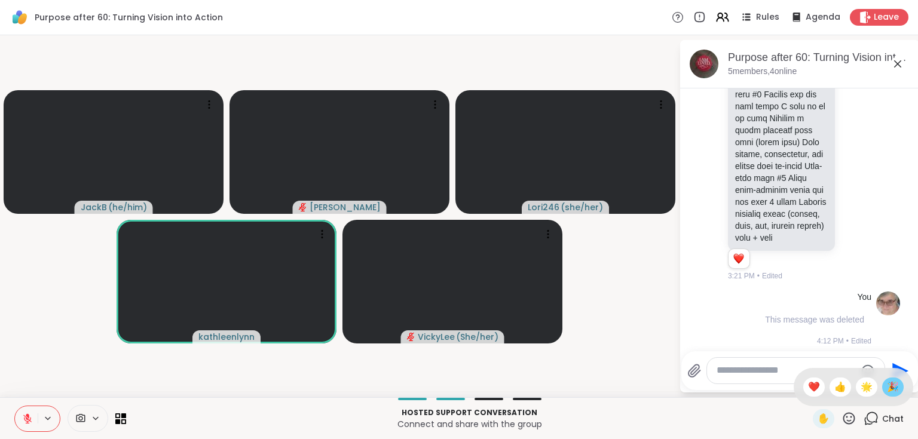
click at [886, 388] on span "🎉" at bounding box center [892, 387] width 12 height 14
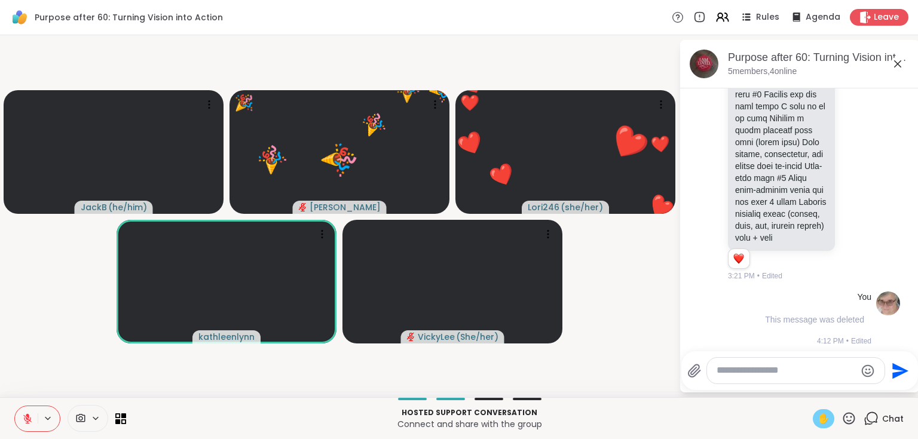
click at [820, 418] on span "✋" at bounding box center [823, 419] width 12 height 14
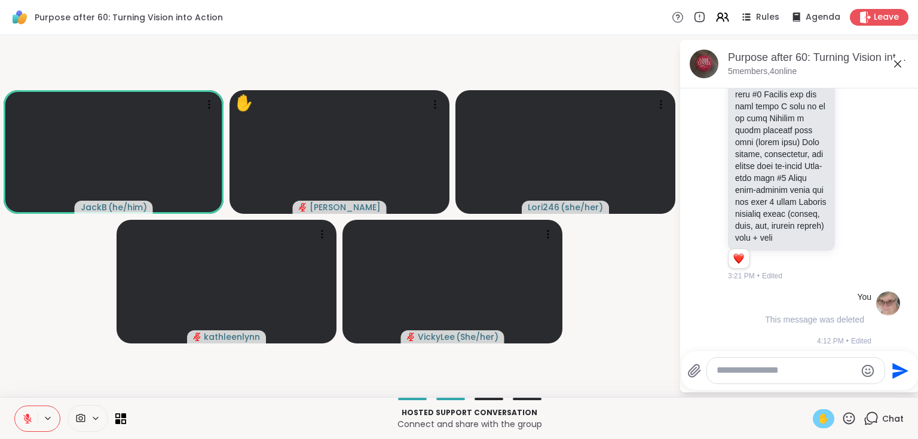
click at [817, 418] on span "✋" at bounding box center [823, 419] width 12 height 14
click at [35, 422] on button at bounding box center [26, 418] width 23 height 25
click at [26, 424] on icon at bounding box center [27, 418] width 11 height 11
click at [844, 415] on icon at bounding box center [848, 418] width 15 height 15
click at [834, 391] on span "👍" at bounding box center [840, 387] width 12 height 14
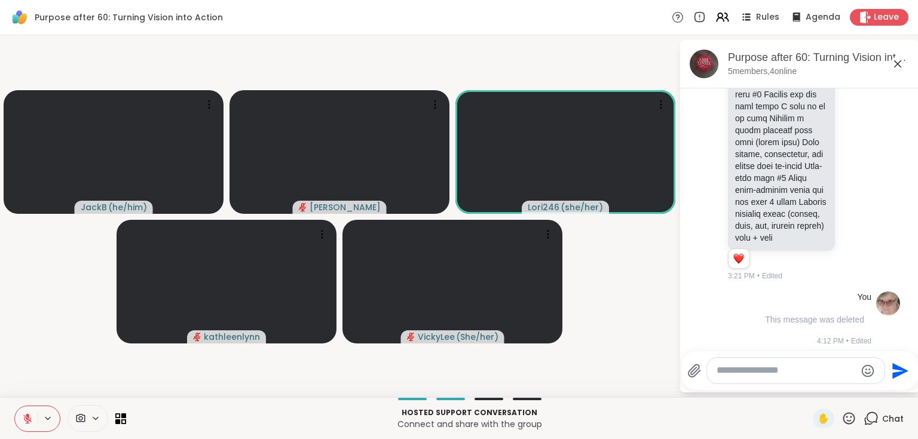
click at [842, 422] on icon at bounding box center [848, 418] width 15 height 15
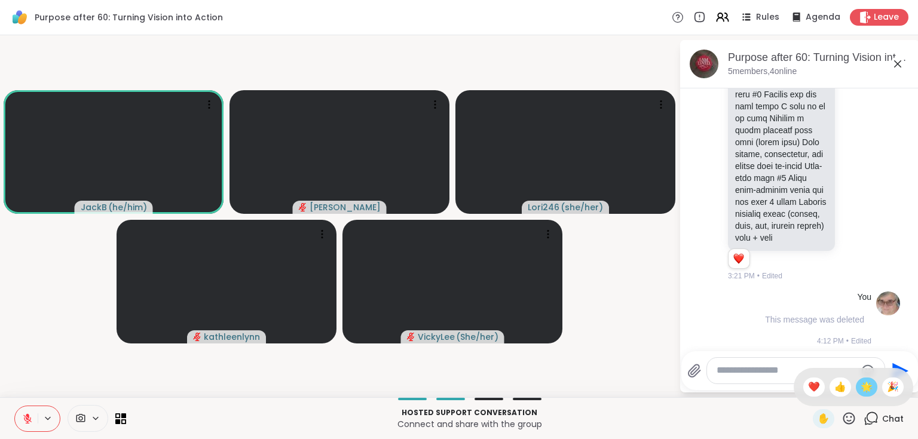
click at [860, 385] on span "🌟" at bounding box center [866, 387] width 12 height 14
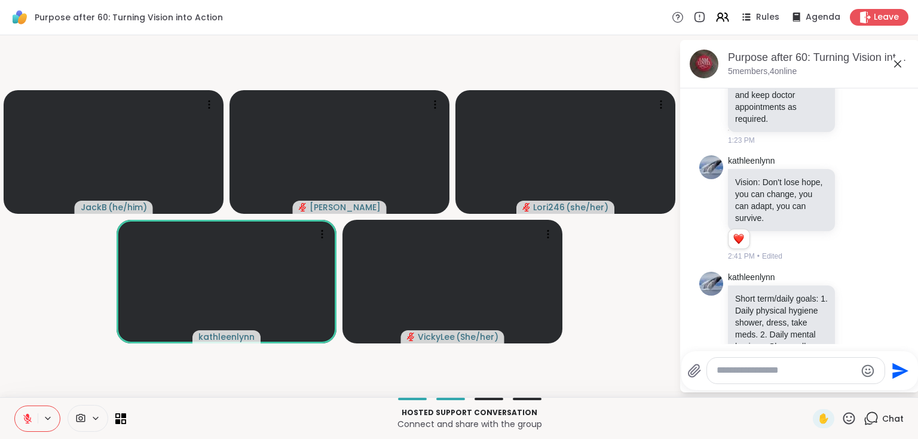
scroll to position [860, 0]
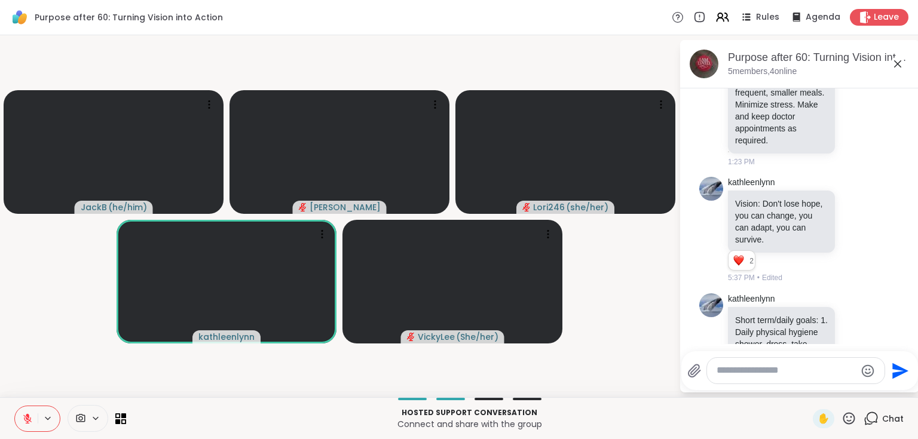
click at [845, 419] on icon at bounding box center [848, 418] width 15 height 15
click at [834, 389] on span "👍" at bounding box center [840, 387] width 12 height 14
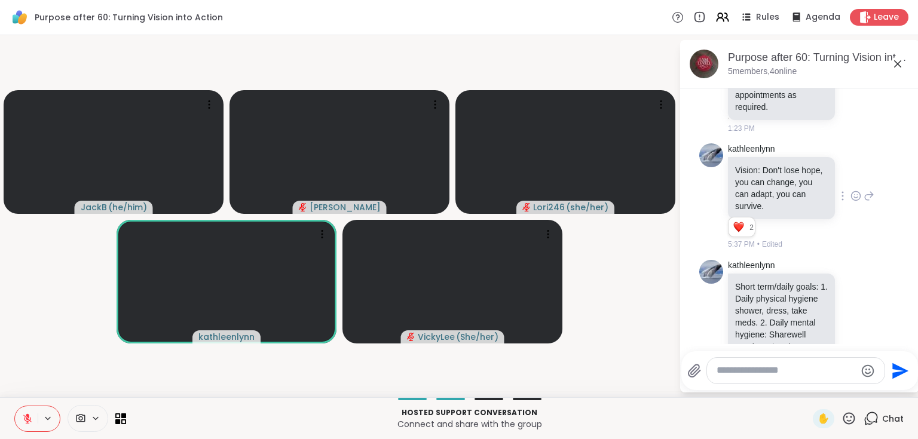
scroll to position [908, 0]
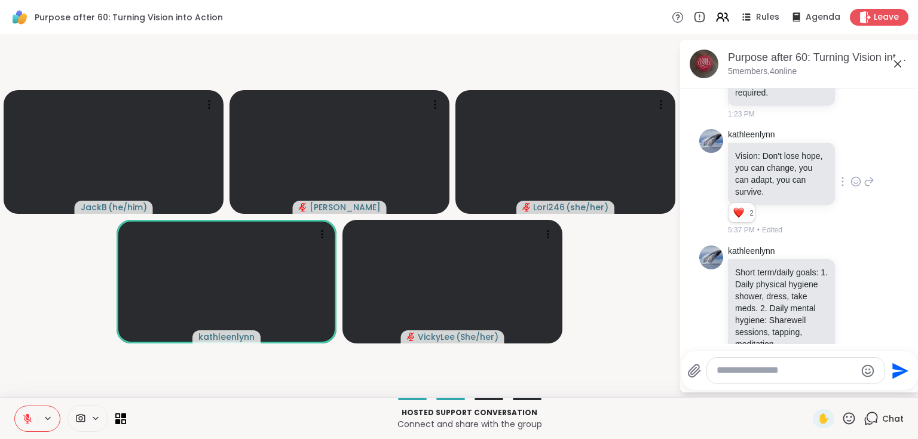
click at [850, 188] on icon at bounding box center [855, 182] width 11 height 12
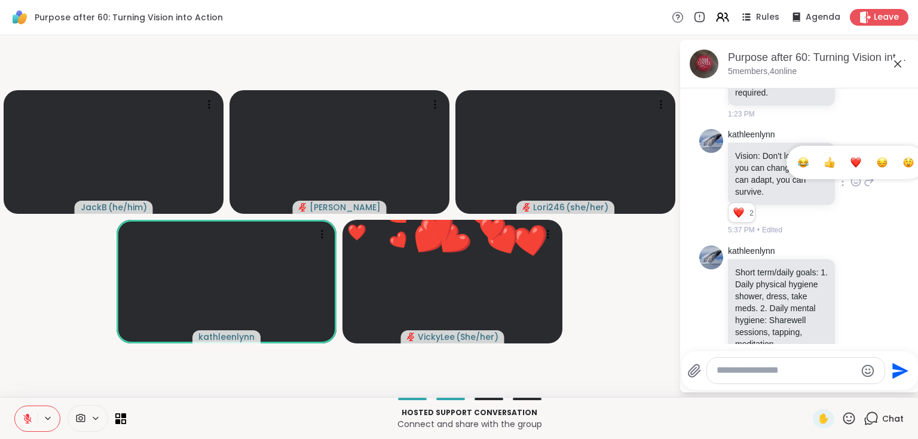
click at [850, 168] on div "Select Reaction: Heart" at bounding box center [855, 162] width 11 height 11
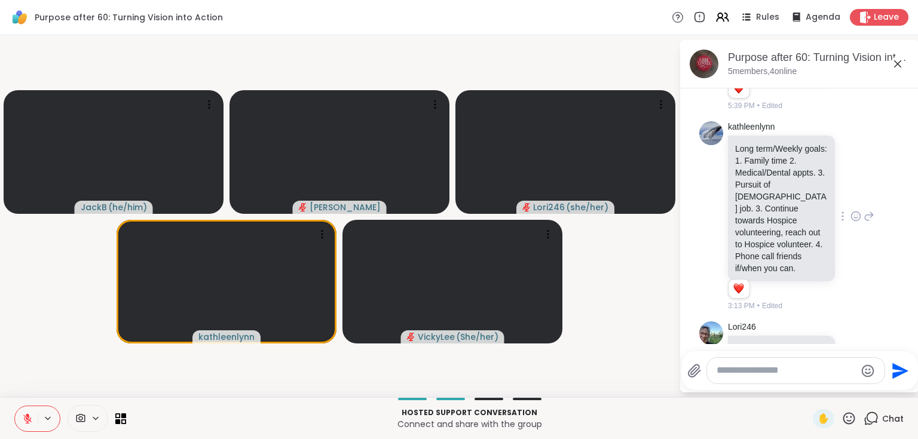
scroll to position [1243, 0]
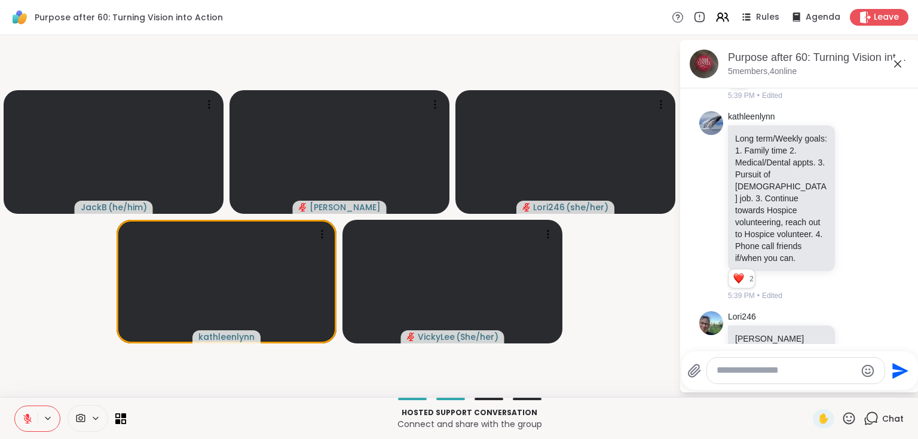
click at [845, 420] on icon at bounding box center [848, 418] width 15 height 15
click at [860, 388] on span "🌟" at bounding box center [866, 387] width 12 height 14
click at [846, 421] on icon at bounding box center [848, 418] width 15 height 15
click at [886, 389] on span "🎉" at bounding box center [892, 387] width 12 height 14
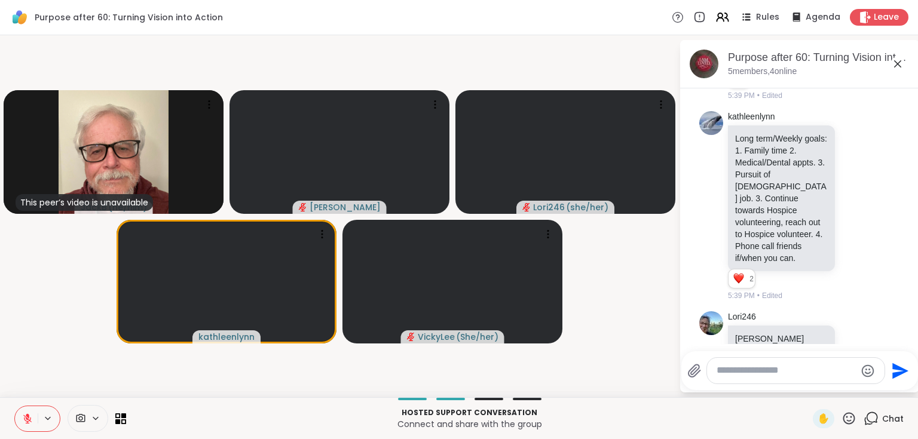
click at [26, 418] on icon at bounding box center [27, 419] width 8 height 8
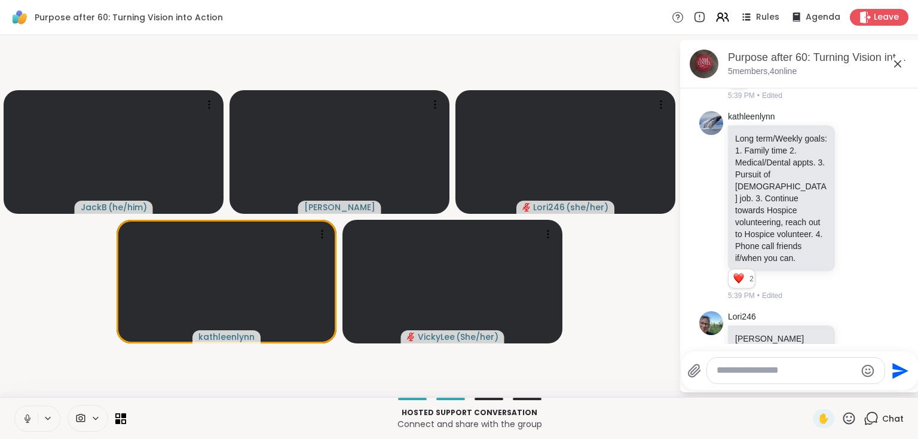
click at [33, 429] on button at bounding box center [26, 418] width 23 height 25
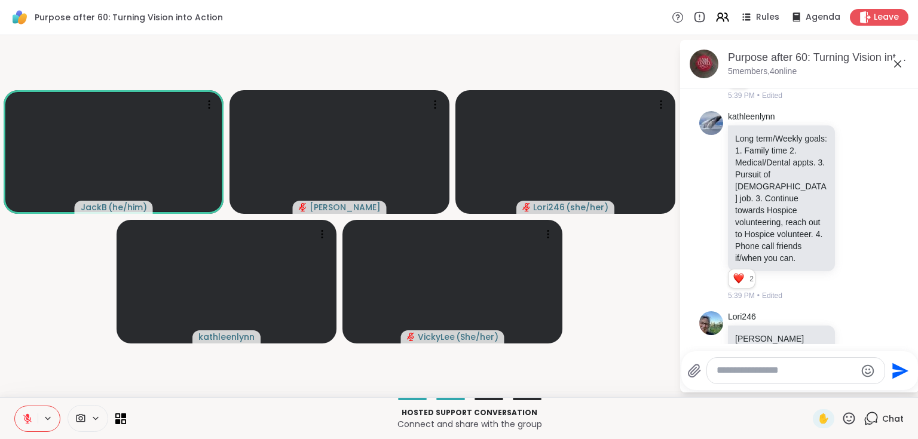
click at [843, 419] on icon at bounding box center [848, 418] width 15 height 15
click at [860, 387] on span "🌟" at bounding box center [866, 387] width 12 height 14
click at [28, 411] on button at bounding box center [26, 418] width 23 height 25
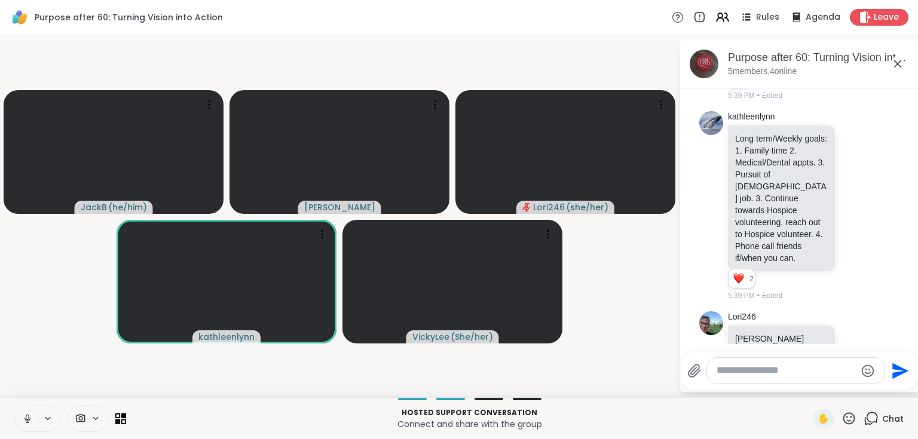
click at [23, 418] on icon at bounding box center [27, 418] width 11 height 11
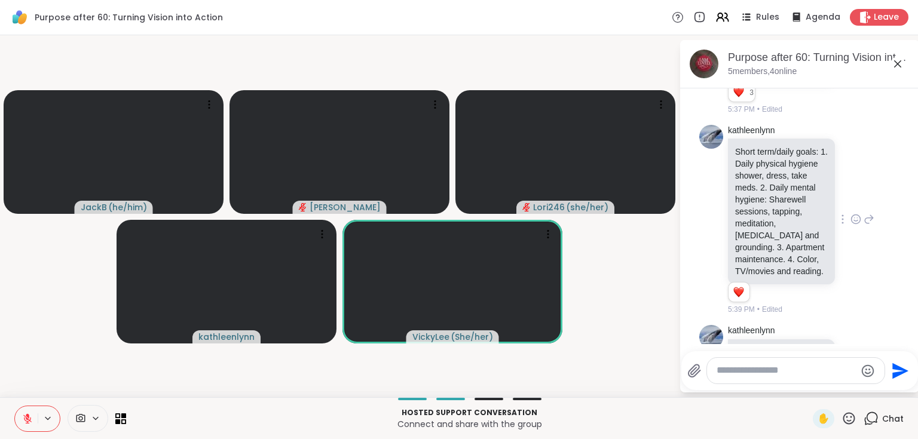
scroll to position [1004, 0]
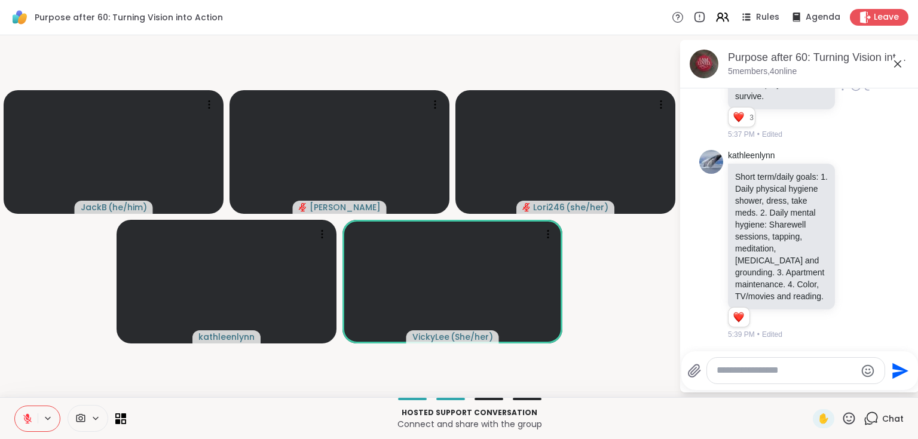
click at [29, 418] on icon at bounding box center [27, 418] width 11 height 11
click at [27, 421] on icon at bounding box center [27, 422] width 1 height 2
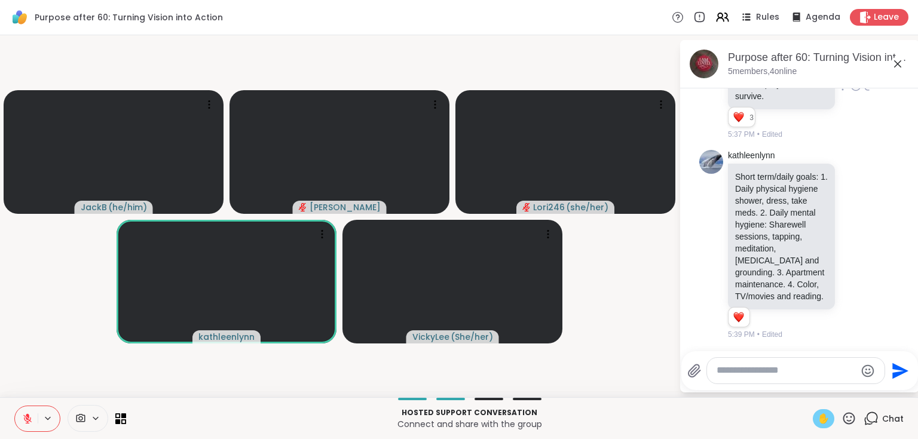
click at [820, 418] on span "✋" at bounding box center [823, 419] width 12 height 14
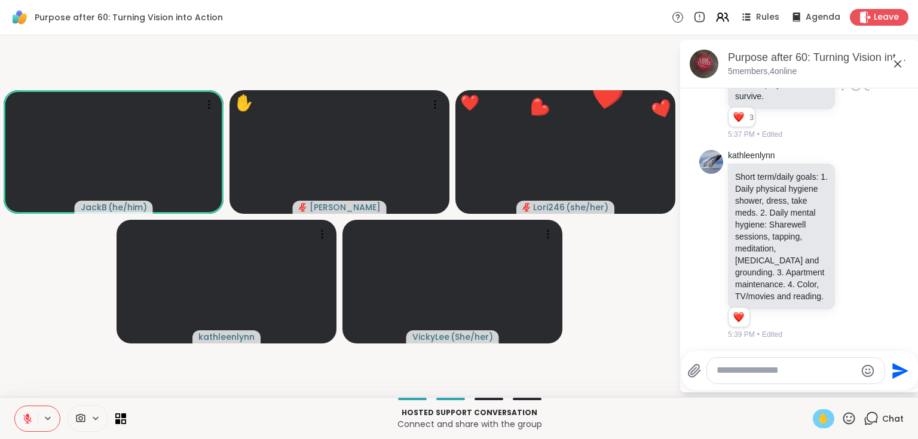
click at [30, 418] on icon at bounding box center [27, 419] width 8 height 8
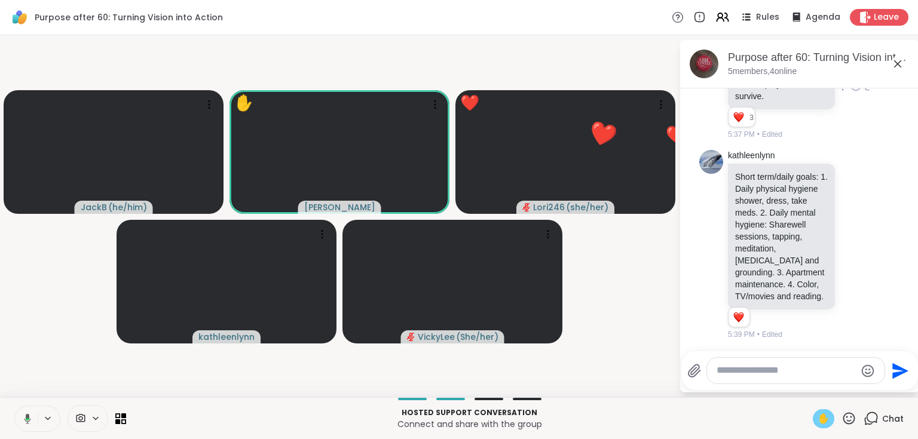
click at [817, 419] on span "✋" at bounding box center [823, 419] width 12 height 14
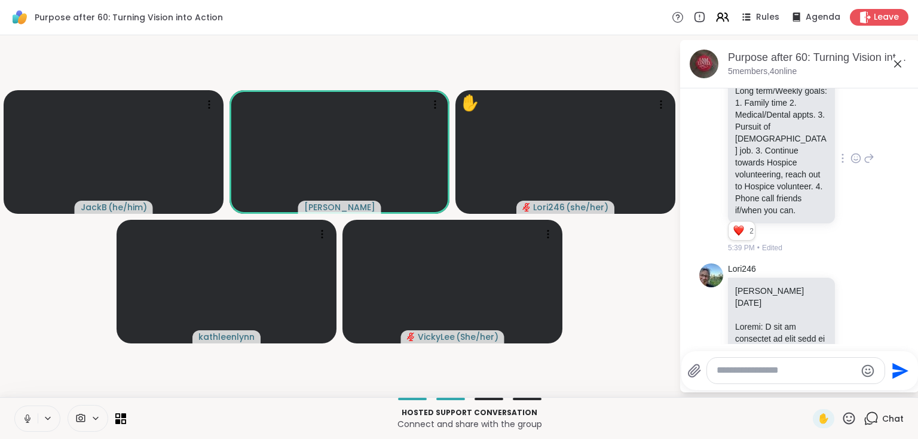
scroll to position [1243, 0]
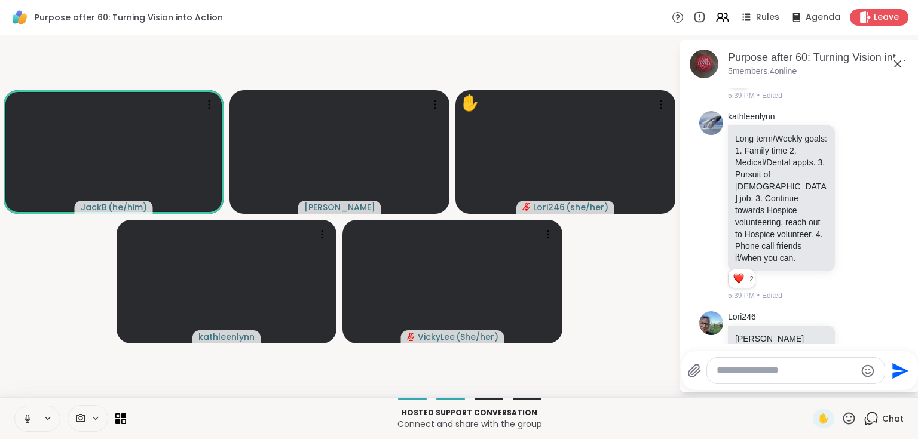
click at [38, 421] on button at bounding box center [49, 418] width 22 height 10
click at [32, 420] on icon at bounding box center [27, 418] width 11 height 11
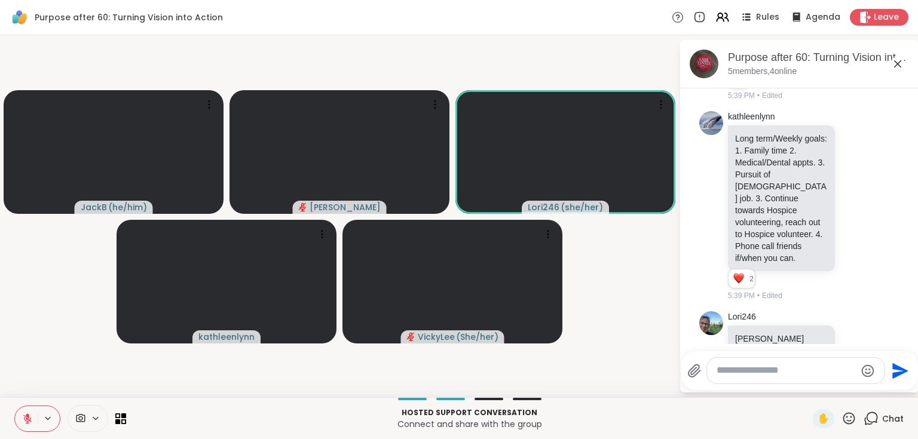
click at [841, 421] on icon at bounding box center [848, 418] width 15 height 15
click at [860, 390] on span "🌟" at bounding box center [866, 387] width 12 height 14
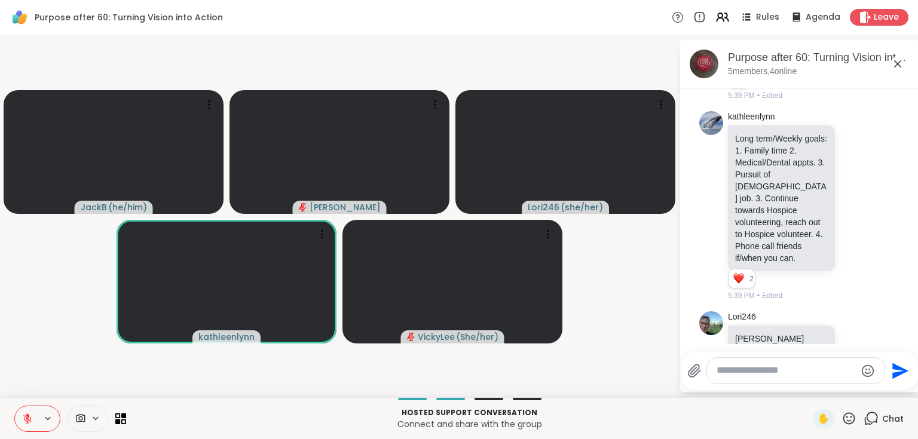
click at [841, 413] on icon at bounding box center [848, 418] width 15 height 15
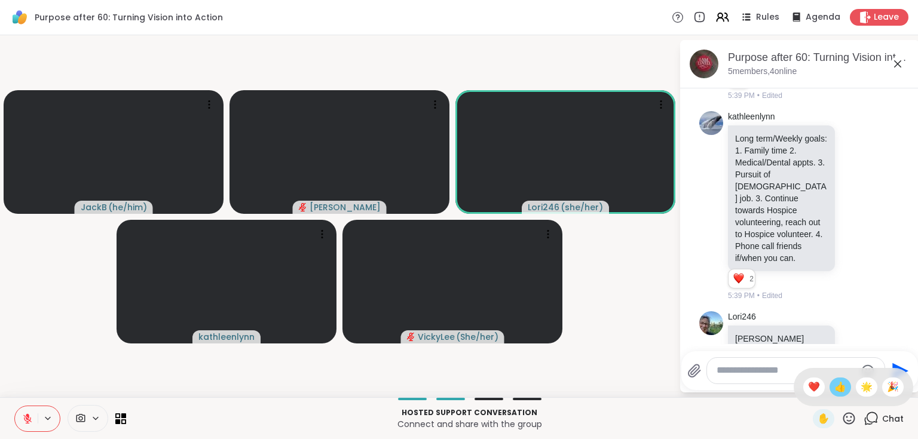
click at [834, 388] on span "👍" at bounding box center [840, 387] width 12 height 14
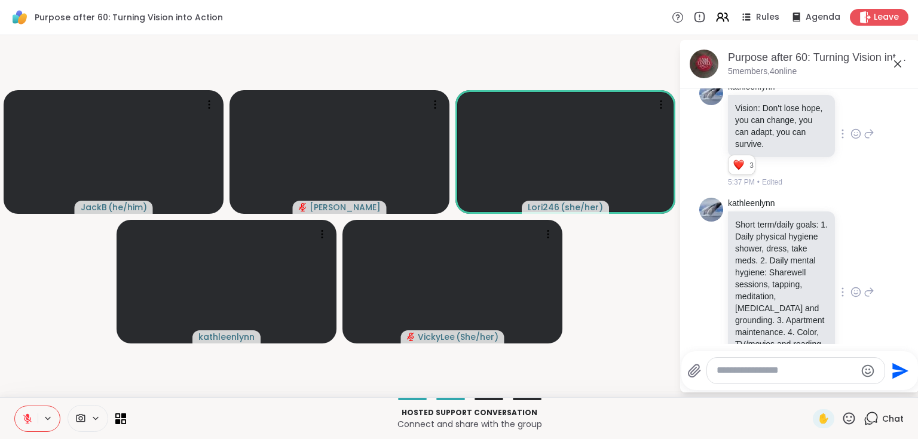
scroll to position [908, 0]
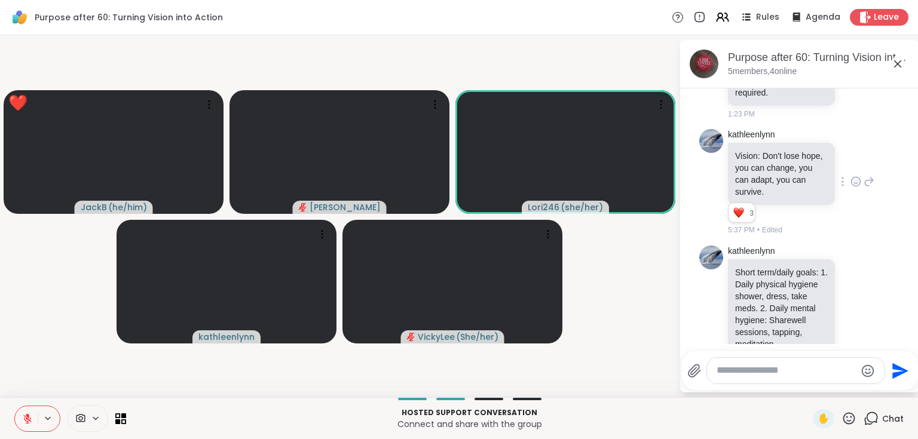
click at [843, 418] on icon at bounding box center [849, 418] width 12 height 12
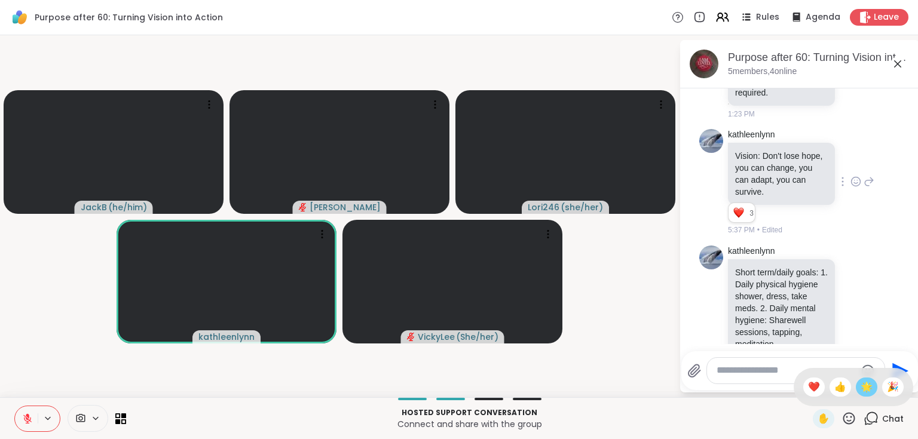
click at [860, 389] on span "🌟" at bounding box center [866, 387] width 12 height 14
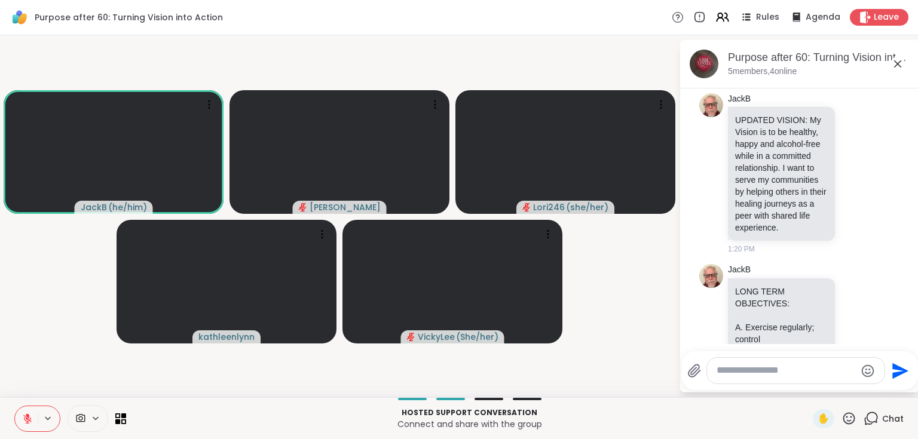
scroll to position [0, 0]
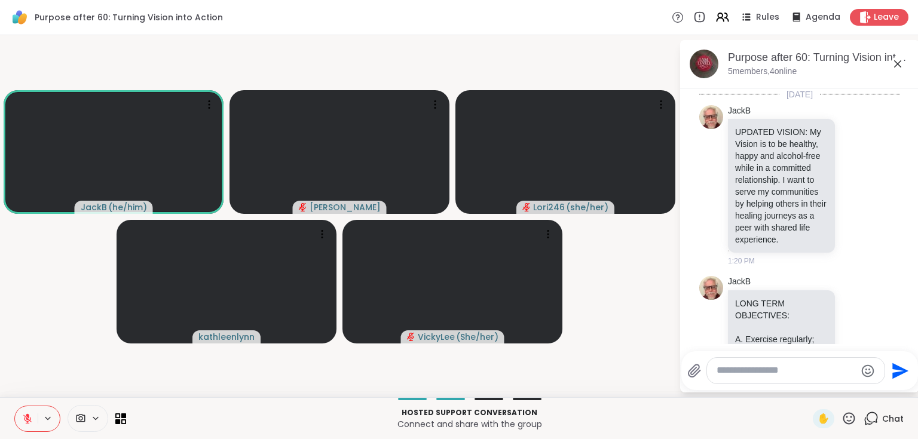
click at [841, 420] on icon at bounding box center [848, 418] width 15 height 15
click at [834, 389] on span "👍" at bounding box center [840, 387] width 12 height 14
click at [841, 419] on icon at bounding box center [848, 418] width 15 height 15
click at [860, 387] on span "🌟" at bounding box center [866, 387] width 12 height 14
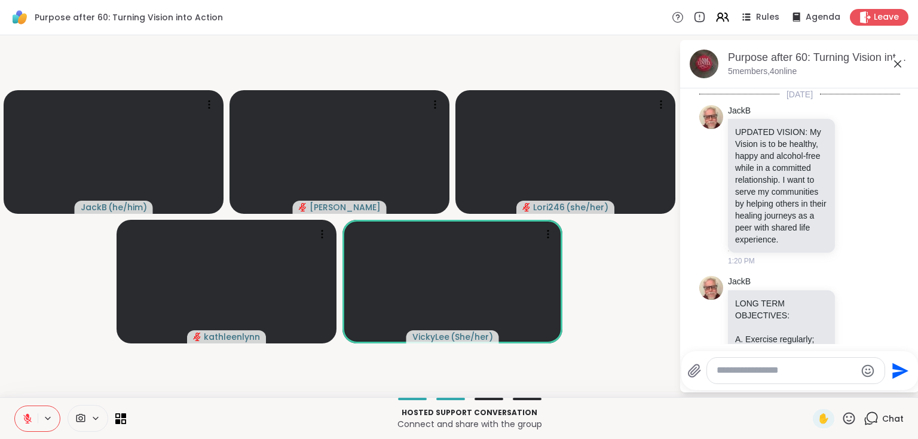
click at [30, 422] on icon at bounding box center [27, 418] width 11 height 11
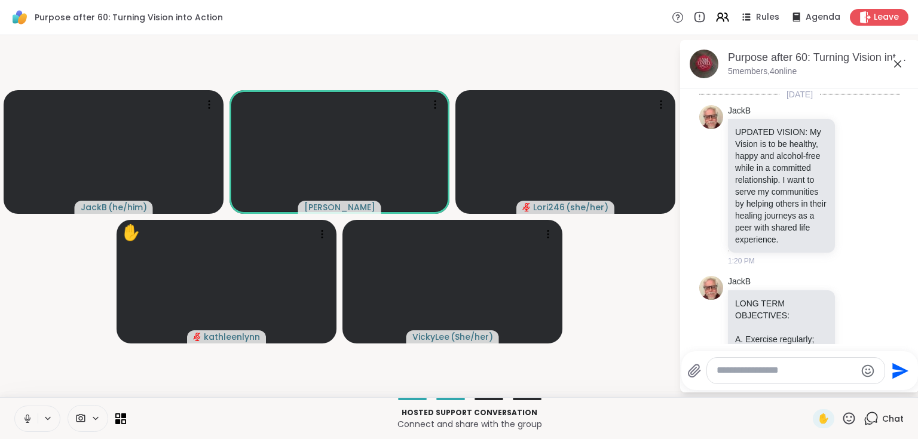
click at [22, 423] on icon at bounding box center [27, 418] width 11 height 11
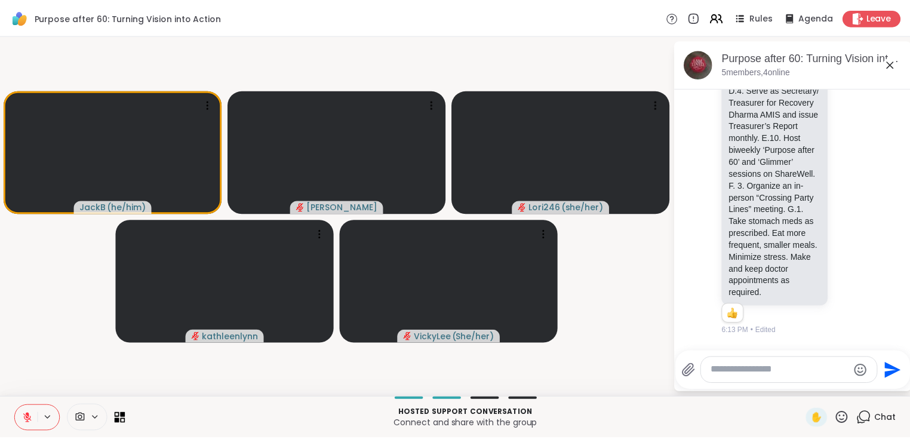
scroll to position [765, 0]
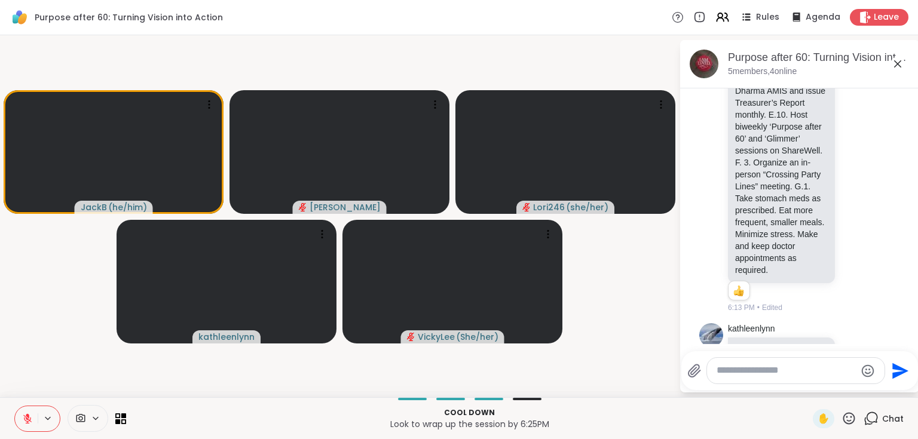
click at [27, 416] on icon at bounding box center [28, 415] width 4 height 5
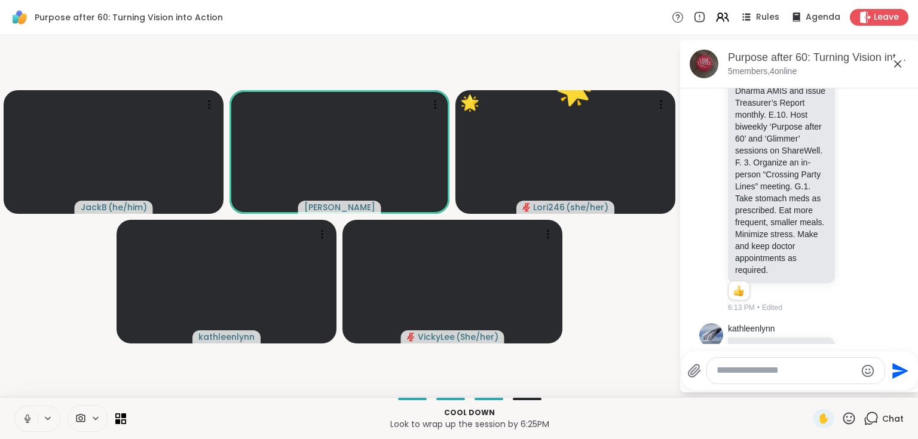
click at [27, 418] on icon at bounding box center [27, 418] width 11 height 11
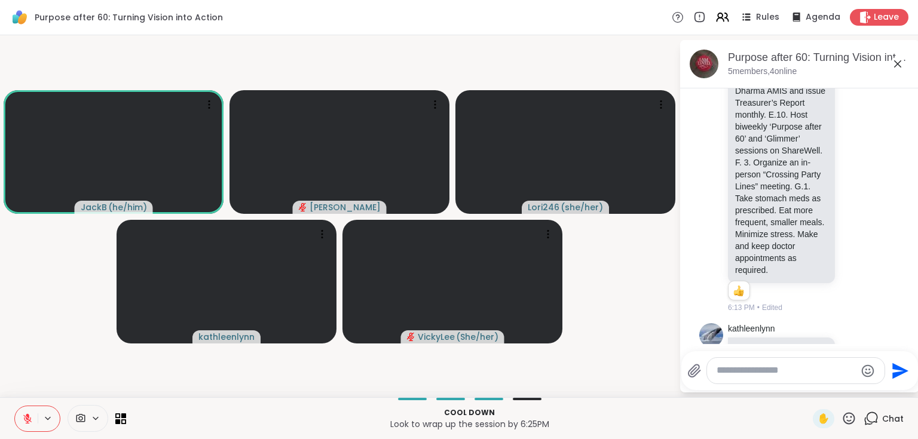
click at [25, 418] on icon at bounding box center [27, 418] width 11 height 11
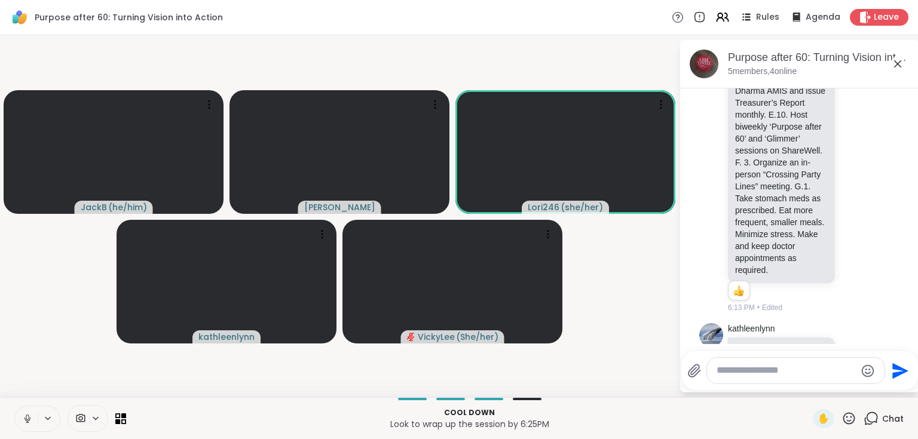
click at [26, 419] on icon at bounding box center [27, 418] width 11 height 11
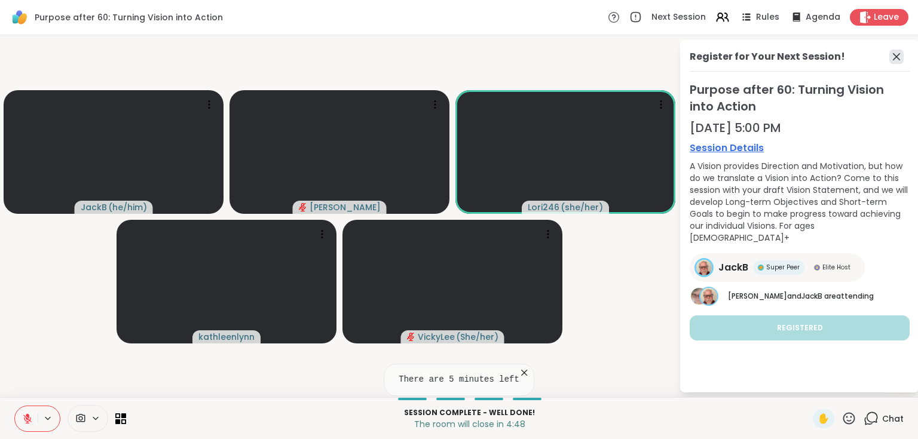
click at [894, 51] on icon at bounding box center [896, 57] width 14 height 14
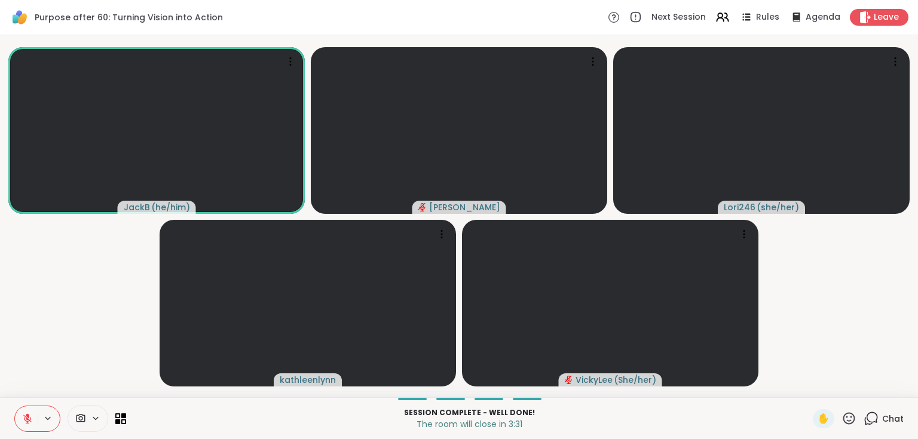
click at [30, 418] on icon at bounding box center [27, 419] width 8 height 8
click at [32, 419] on button at bounding box center [25, 418] width 24 height 25
click at [32, 419] on icon at bounding box center [27, 418] width 11 height 11
click at [26, 421] on icon at bounding box center [25, 418] width 11 height 11
click at [22, 416] on icon at bounding box center [27, 418] width 11 height 11
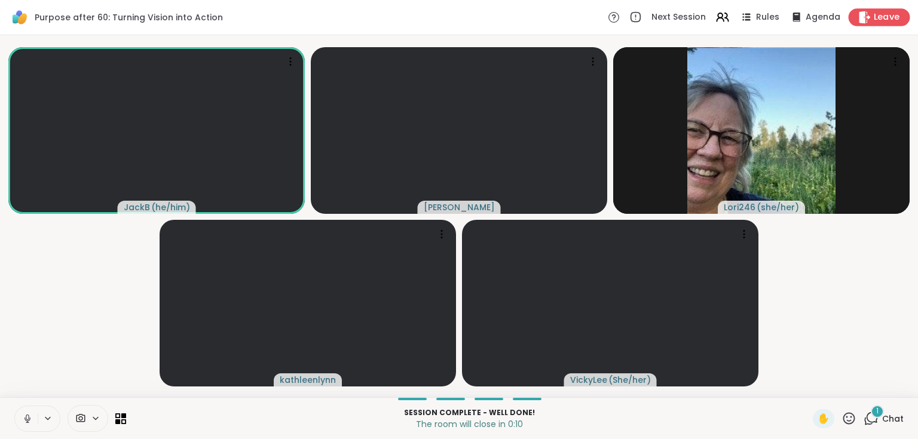
click at [874, 16] on span "Leave" at bounding box center [886, 17] width 26 height 13
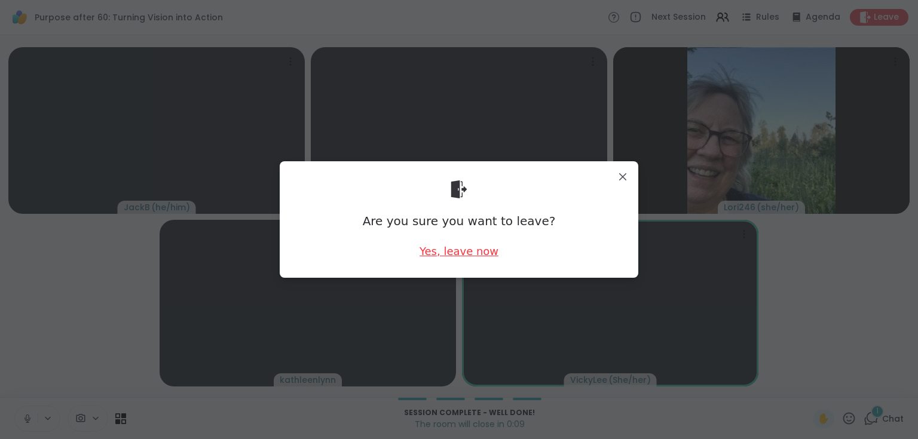
click at [461, 252] on div "Yes, leave now" at bounding box center [458, 251] width 79 height 15
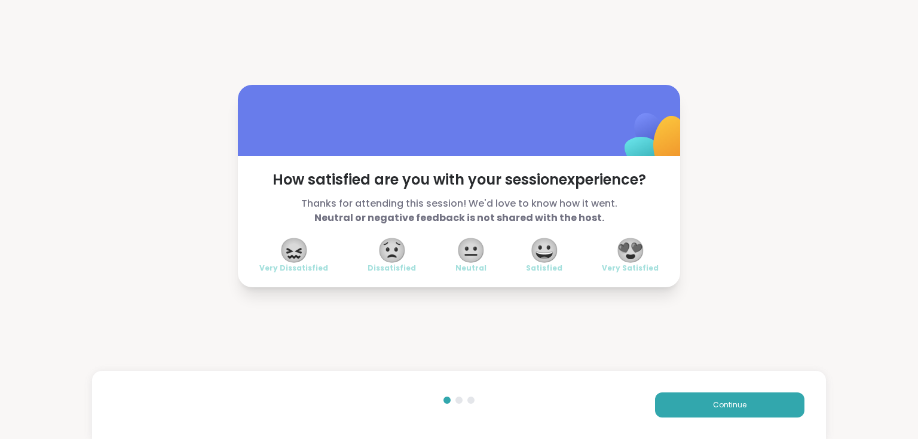
click at [631, 249] on span "😍" at bounding box center [630, 251] width 30 height 22
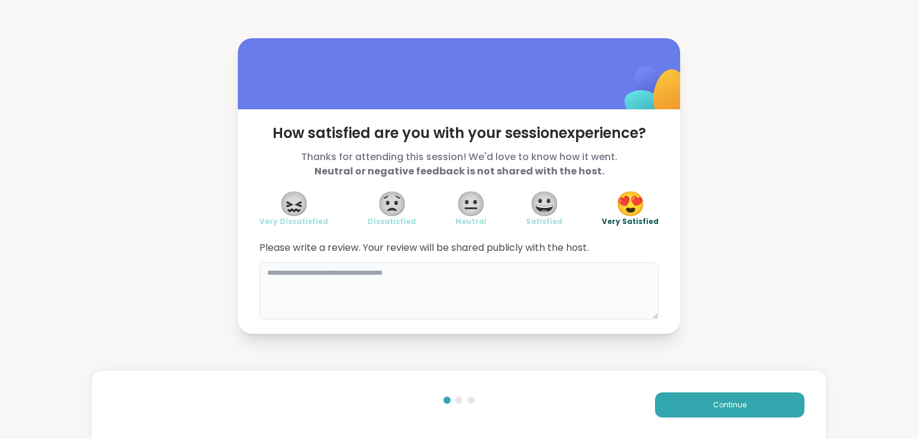
click at [373, 289] on textarea at bounding box center [458, 290] width 399 height 57
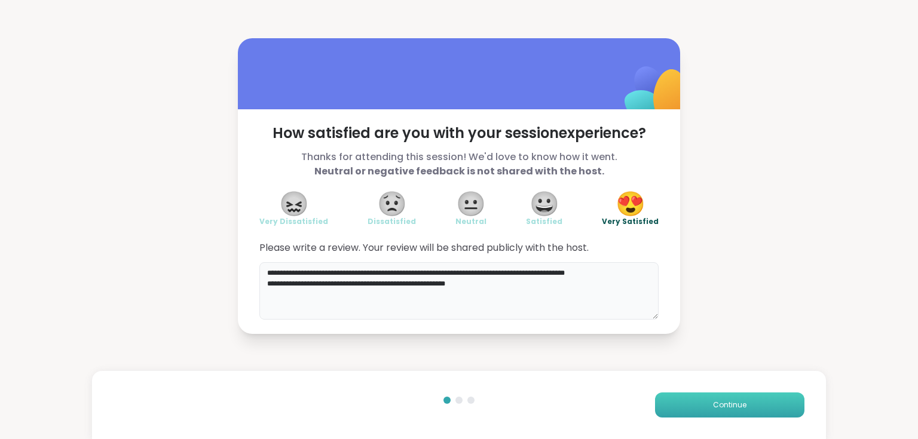
type textarea "**********"
click at [745, 409] on button "Continue" at bounding box center [729, 404] width 149 height 25
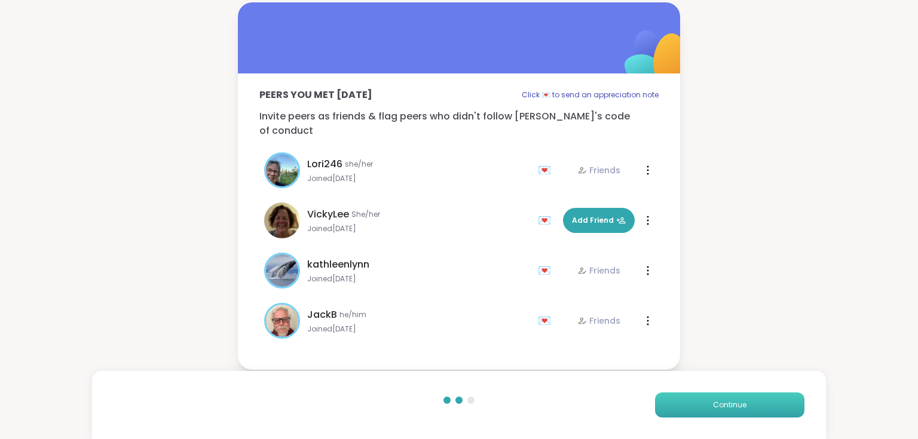
click at [745, 409] on button "Continue" at bounding box center [729, 404] width 149 height 25
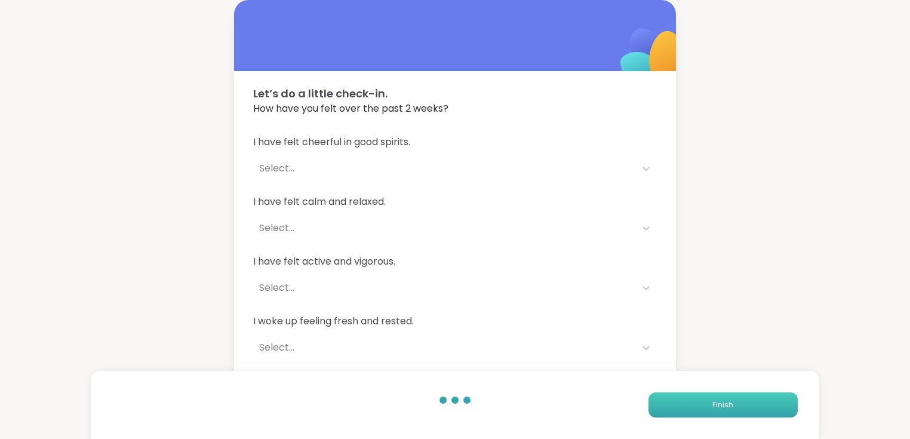
click at [745, 409] on button "Finish" at bounding box center [723, 404] width 149 height 25
